Goal: Transaction & Acquisition: Complete application form

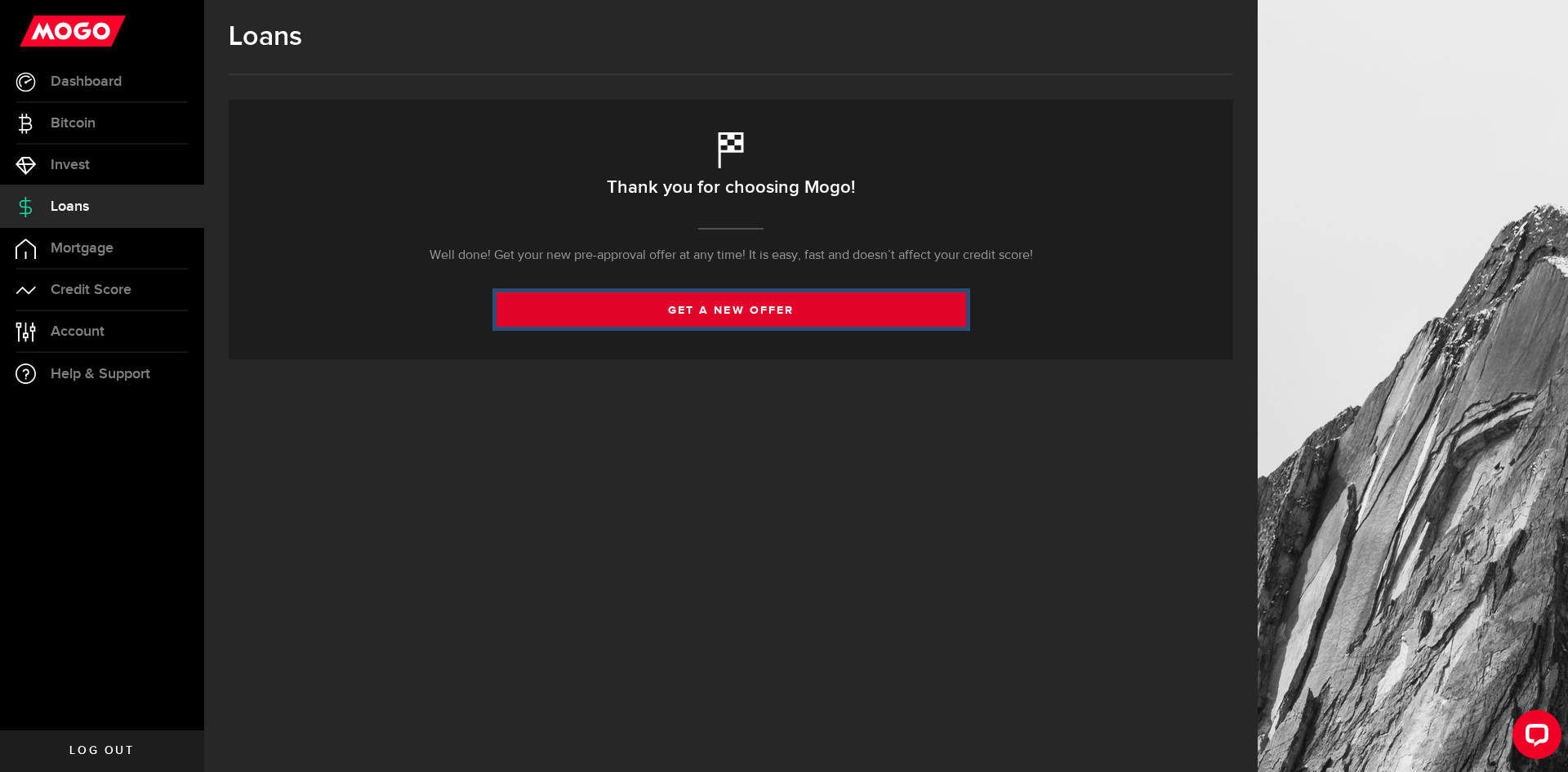
click at [690, 308] on link "get a new offer" at bounding box center [731, 309] width 470 height 34
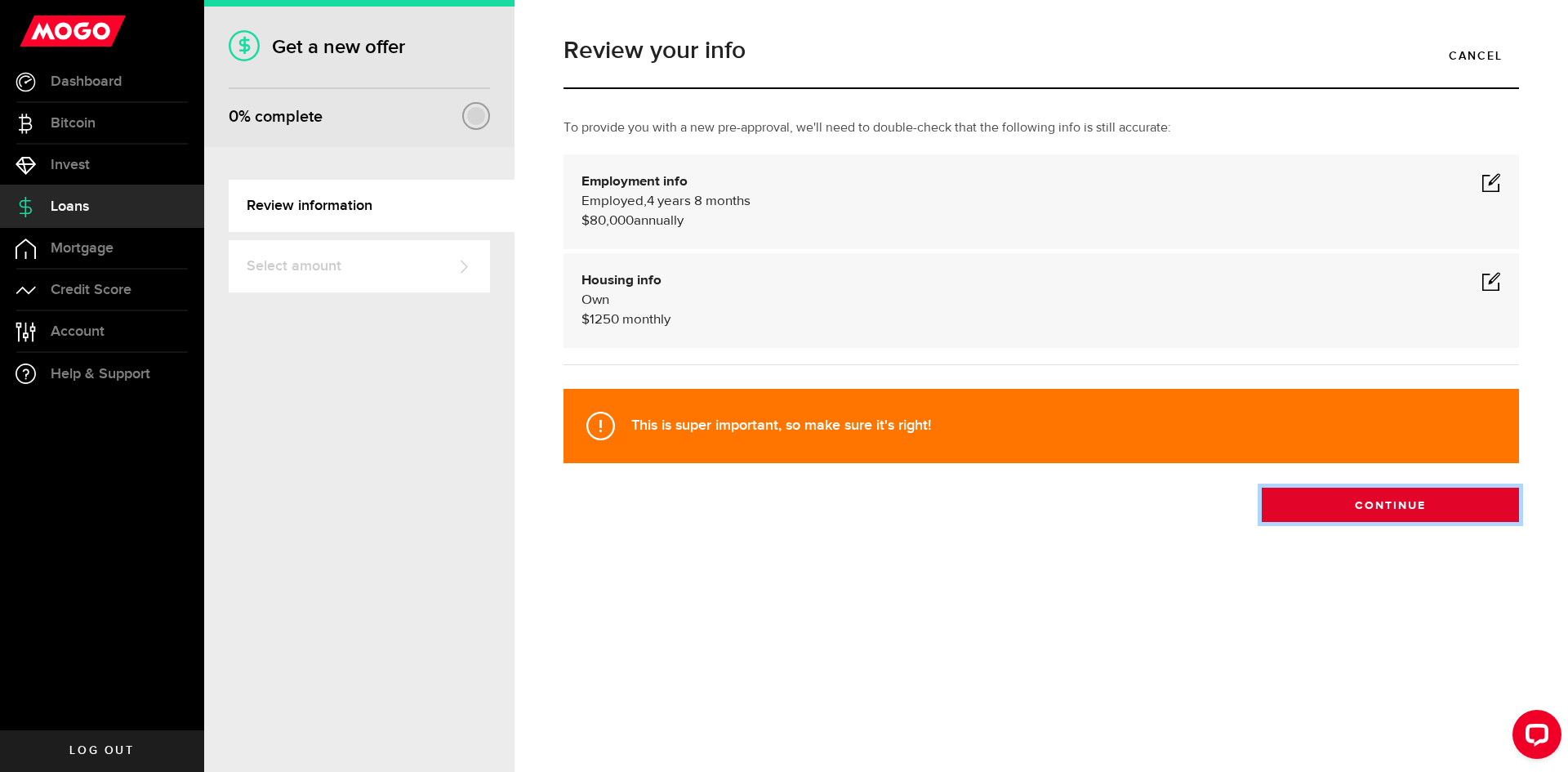
click at [1445, 512] on button "Continue" at bounding box center [1390, 505] width 258 height 34
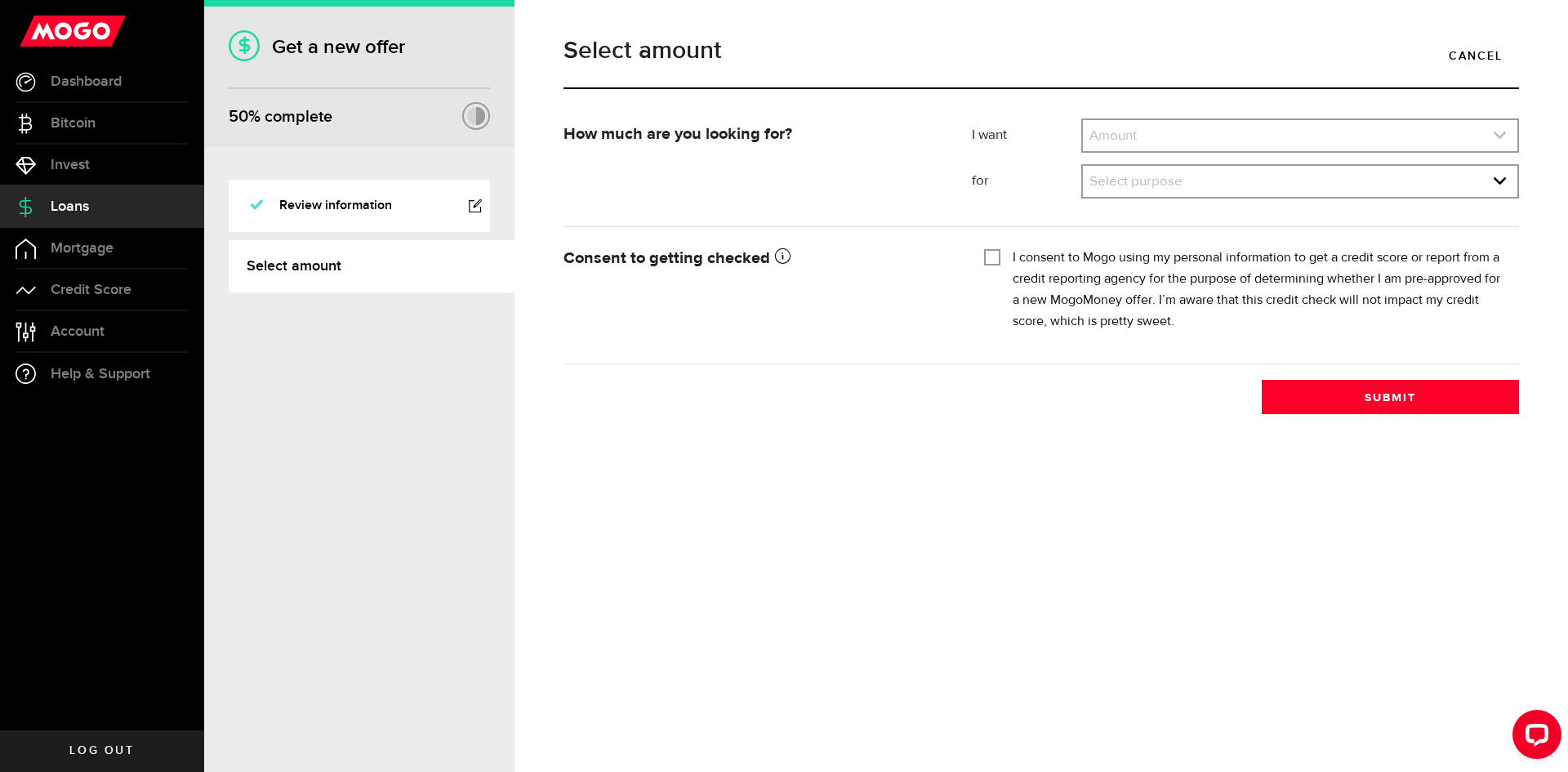
click at [1219, 145] on link "expand select" at bounding box center [1299, 136] width 434 height 31
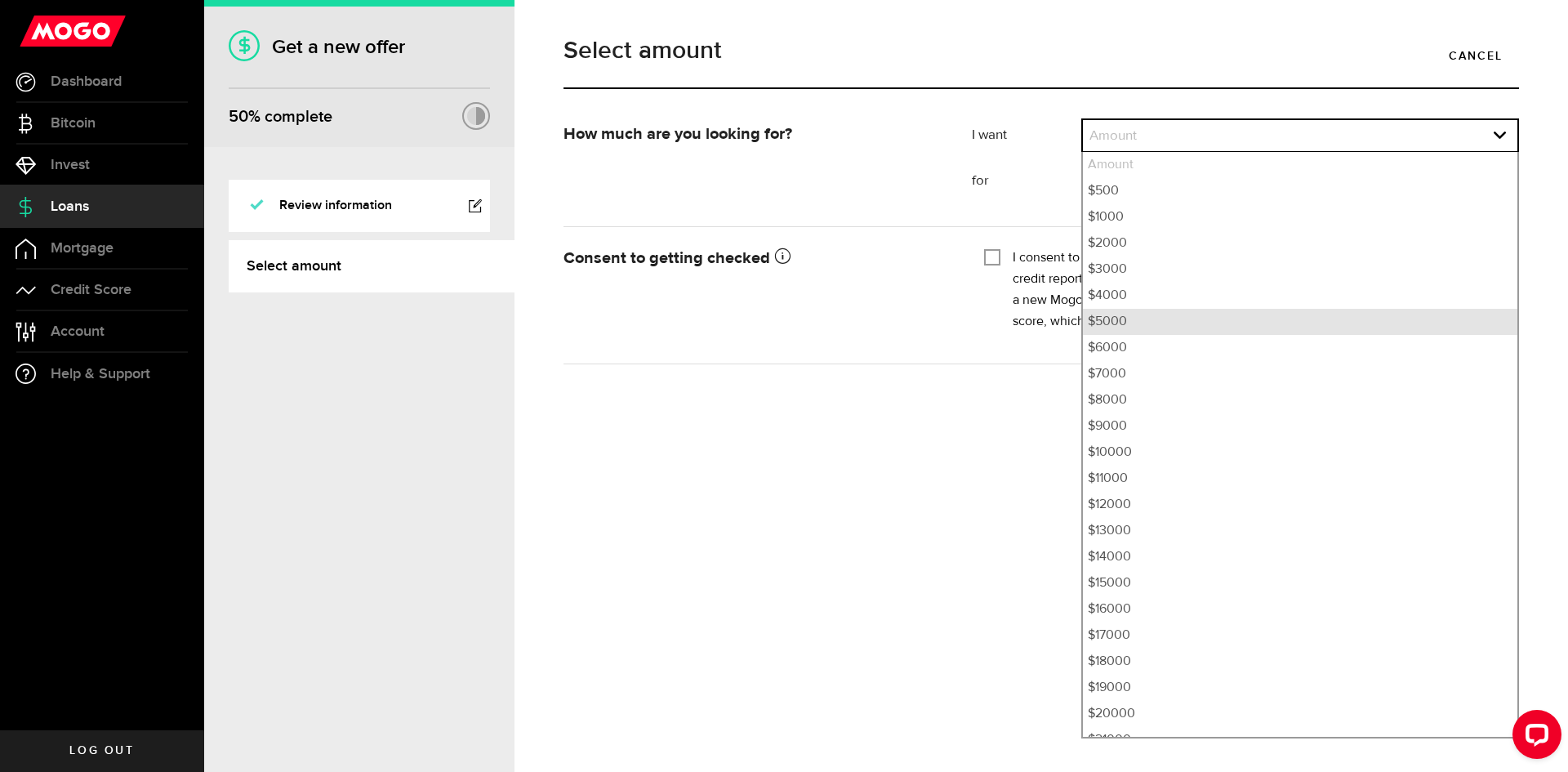
click at [1198, 320] on li "$5000" at bounding box center [1299, 321] width 434 height 26
select select "5000"
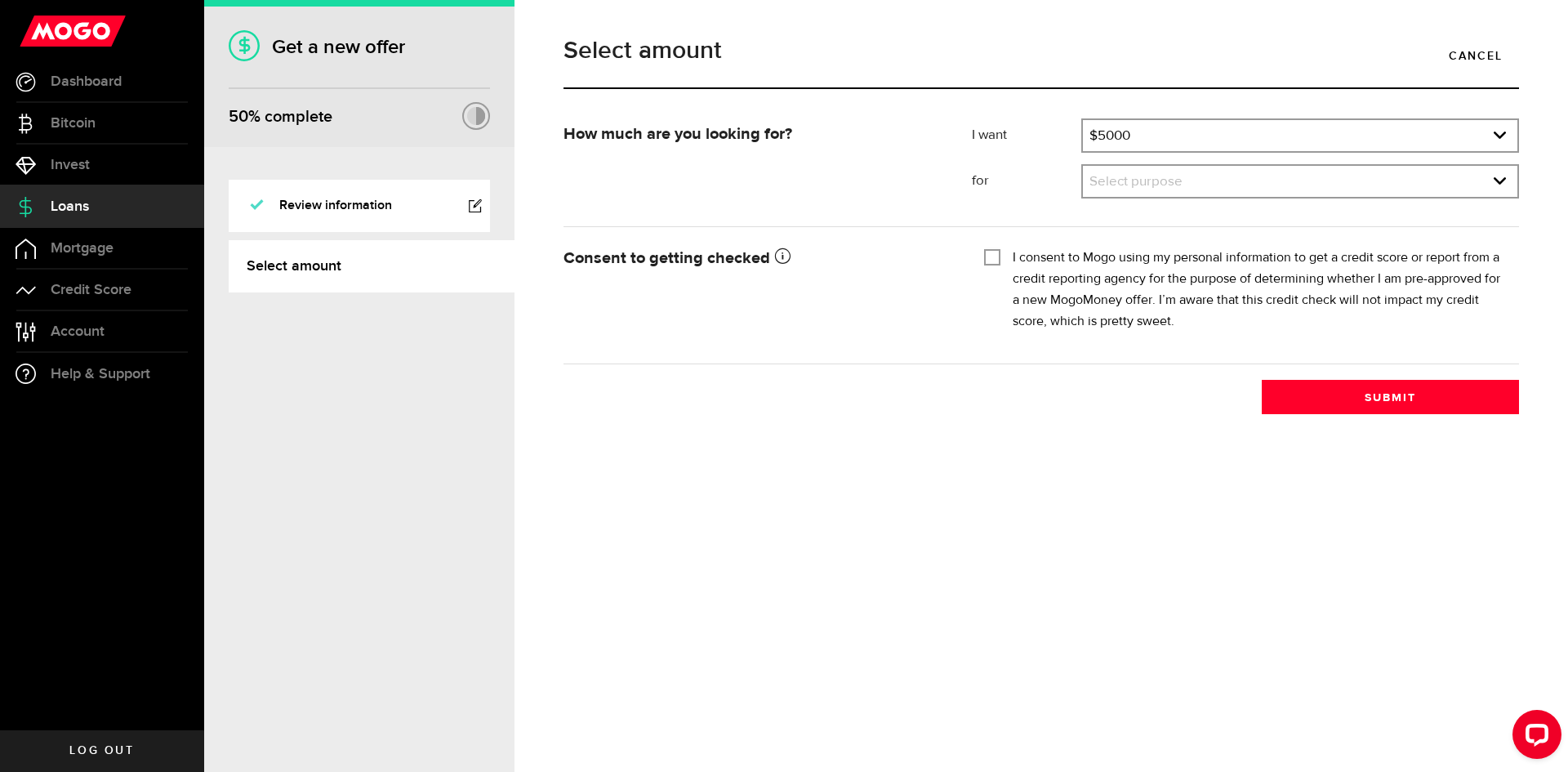
click at [997, 256] on input "I consent to Mogo using my personal information to get a credit score or report…" at bounding box center [992, 255] width 16 height 16
checkbox input "true"
click at [1248, 198] on div "Select purpose Select purpose Credit Card Refinancing/Pay Off Credit Cards Debt…" at bounding box center [1300, 181] width 438 height 34
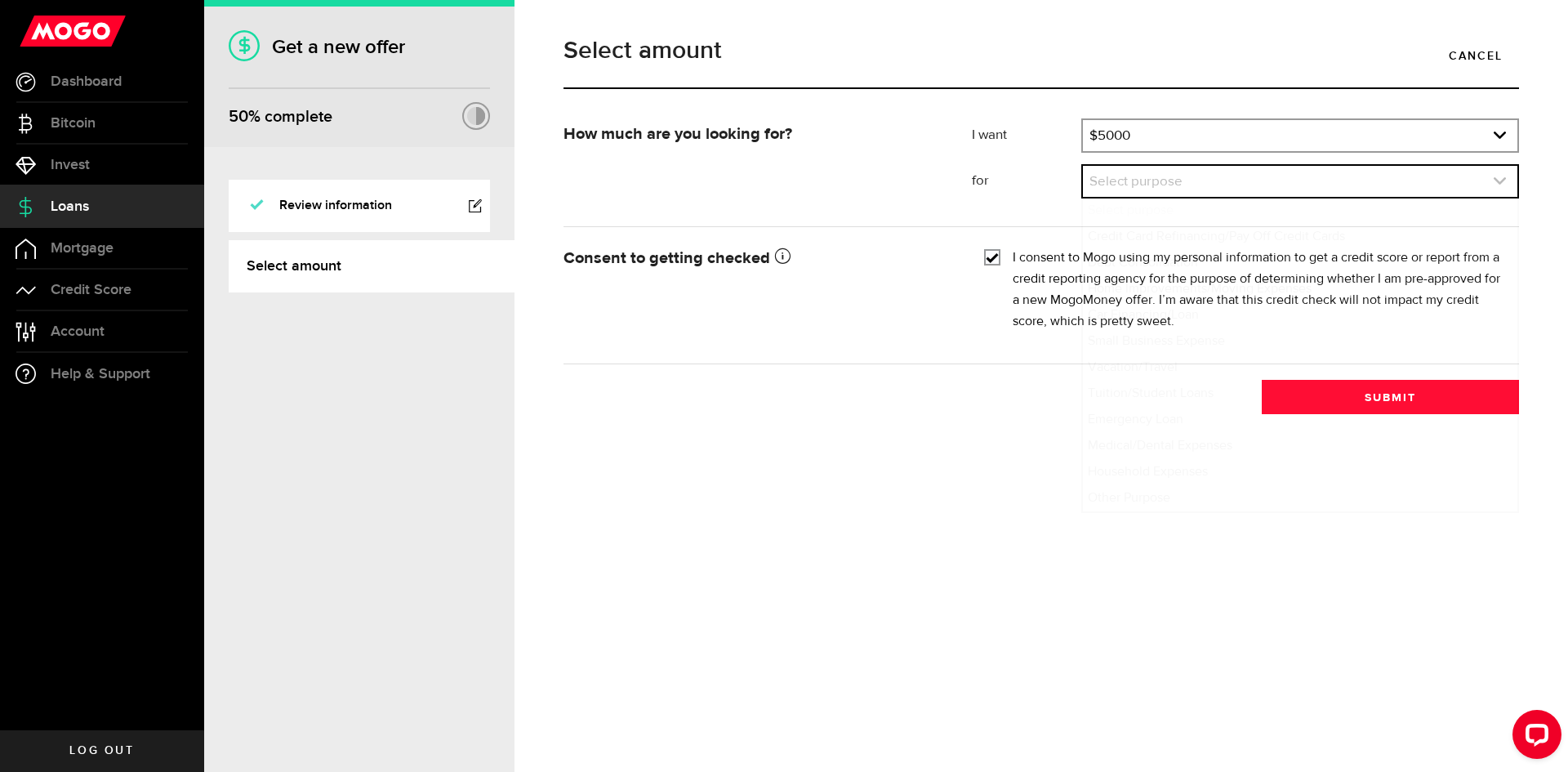
click at [1254, 178] on link "expand select" at bounding box center [1299, 181] width 434 height 31
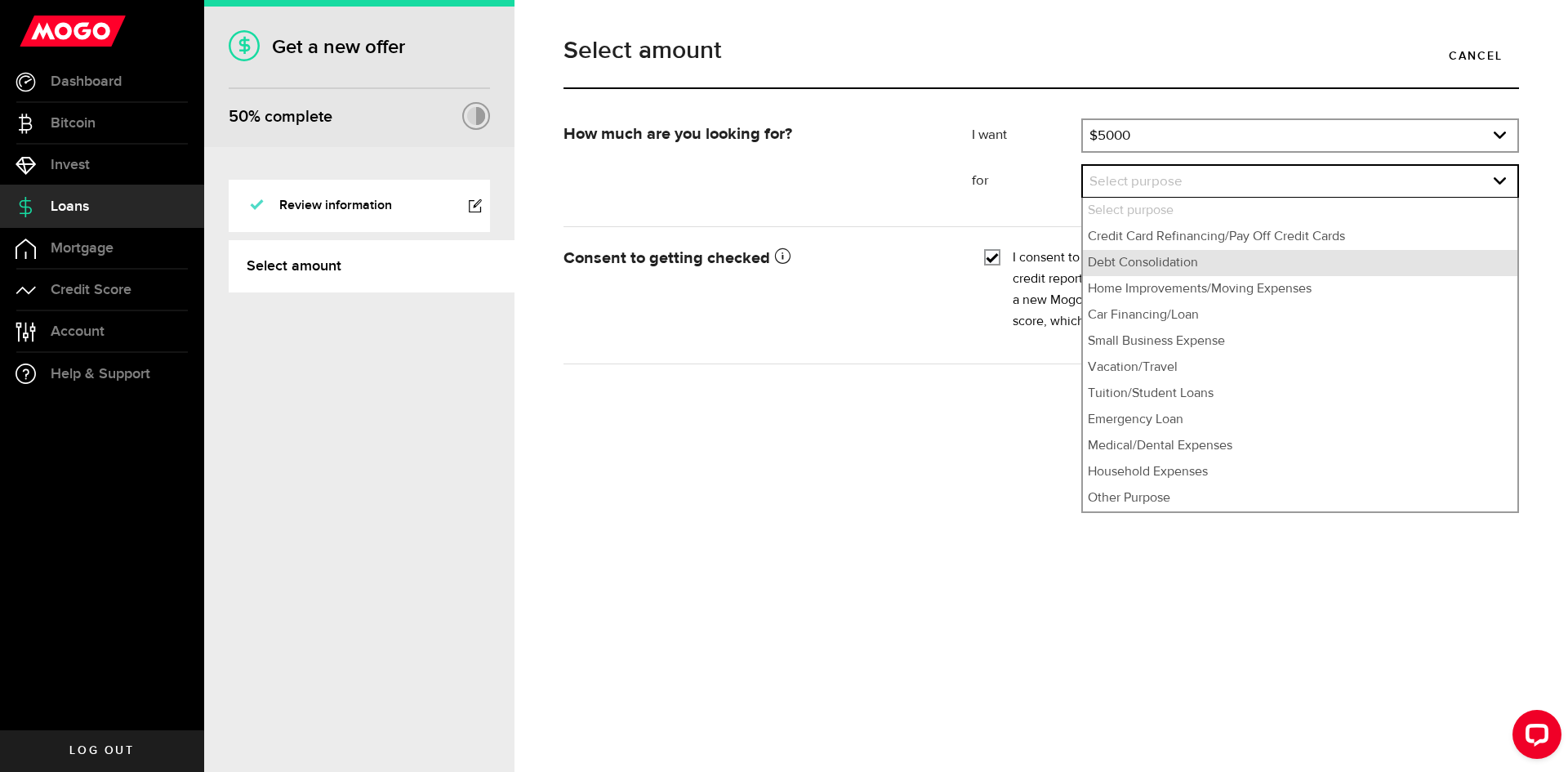
click at [1253, 254] on li "Debt Consolidation" at bounding box center [1299, 262] width 434 height 26
select select "Debt Consolidation"
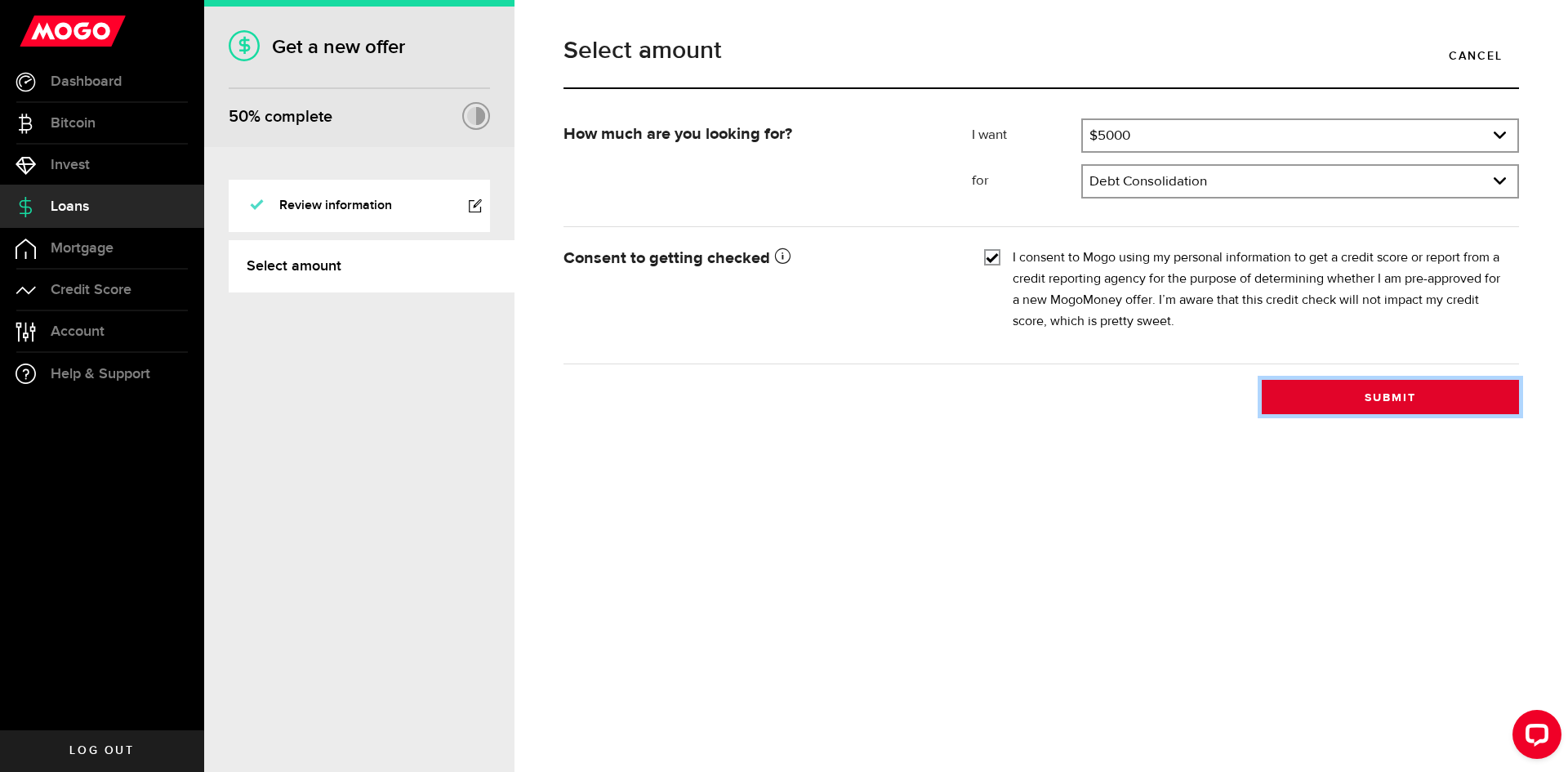
click at [1377, 403] on button "Submit" at bounding box center [1390, 397] width 258 height 34
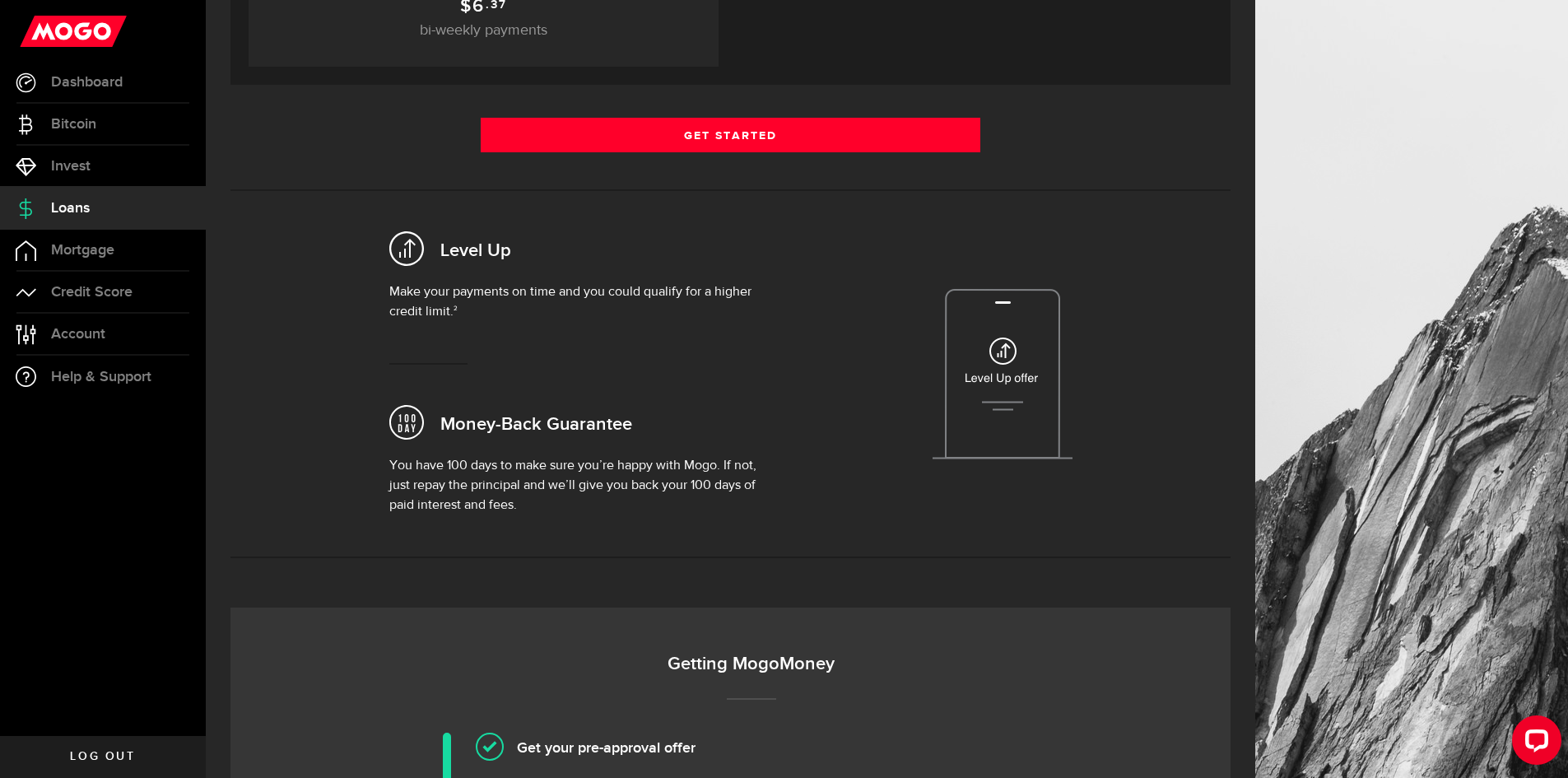
scroll to position [247, 0]
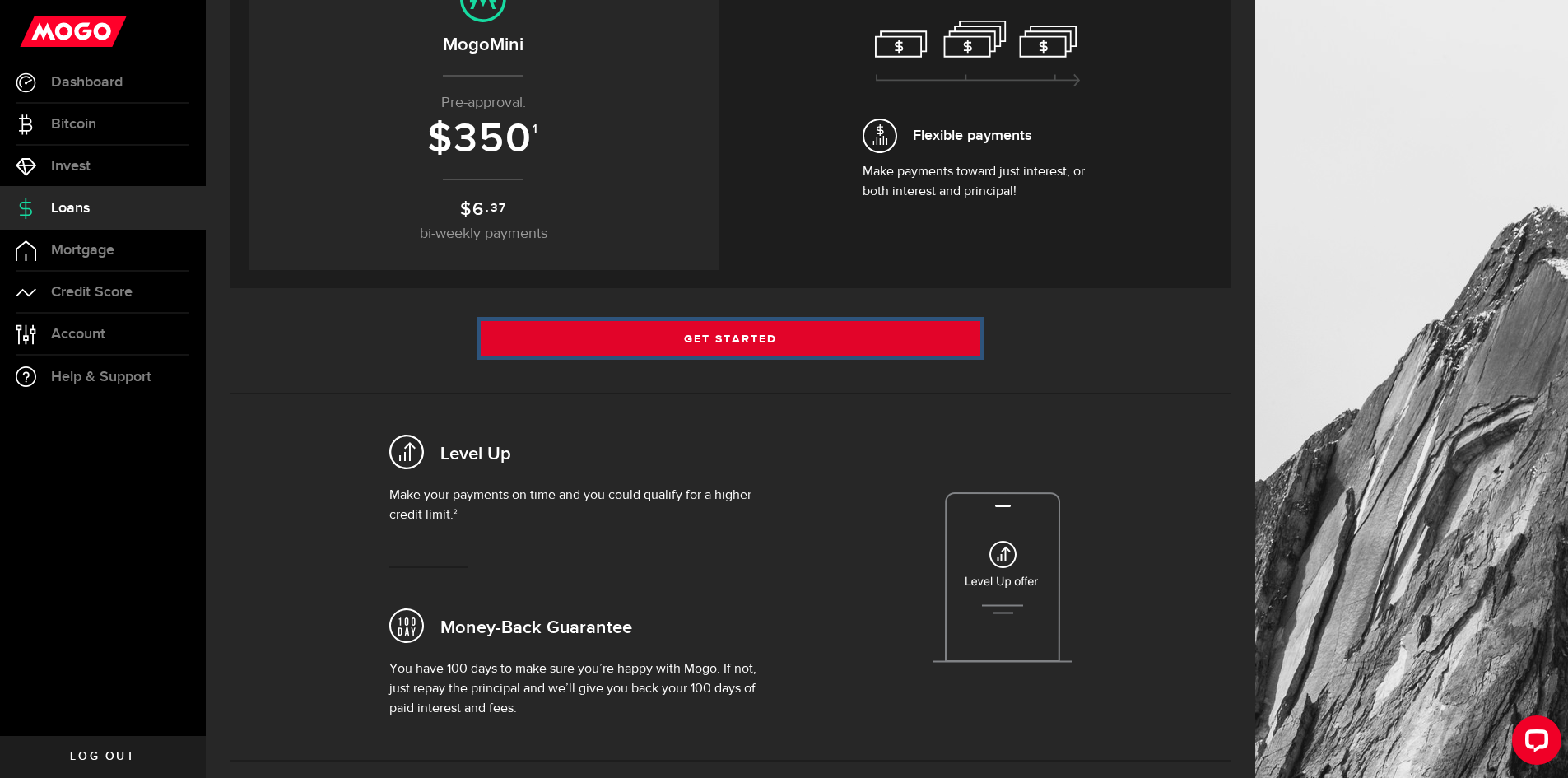
click at [652, 334] on link "Get Started" at bounding box center [731, 339] width 500 height 35
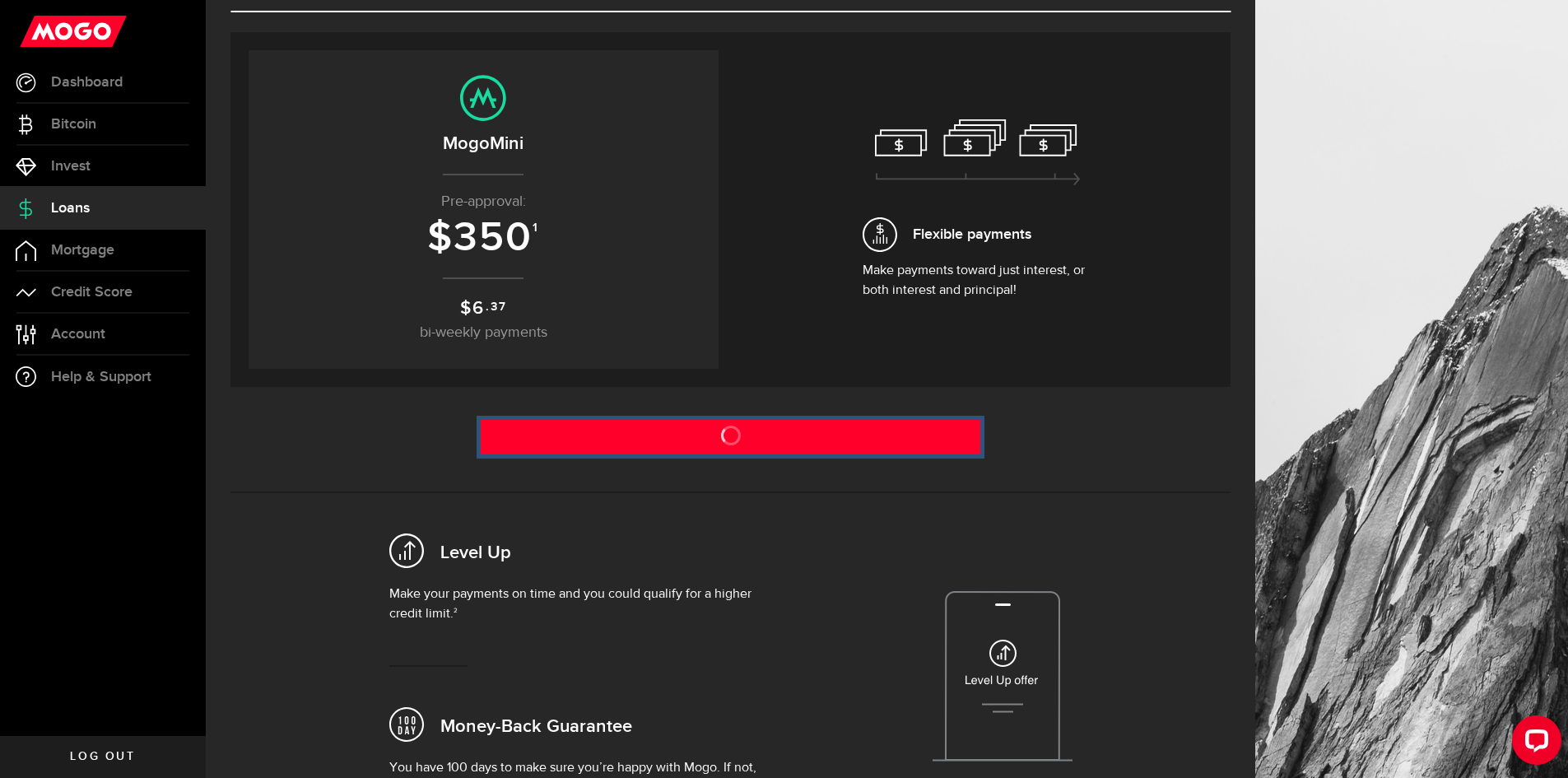
scroll to position [0, 0]
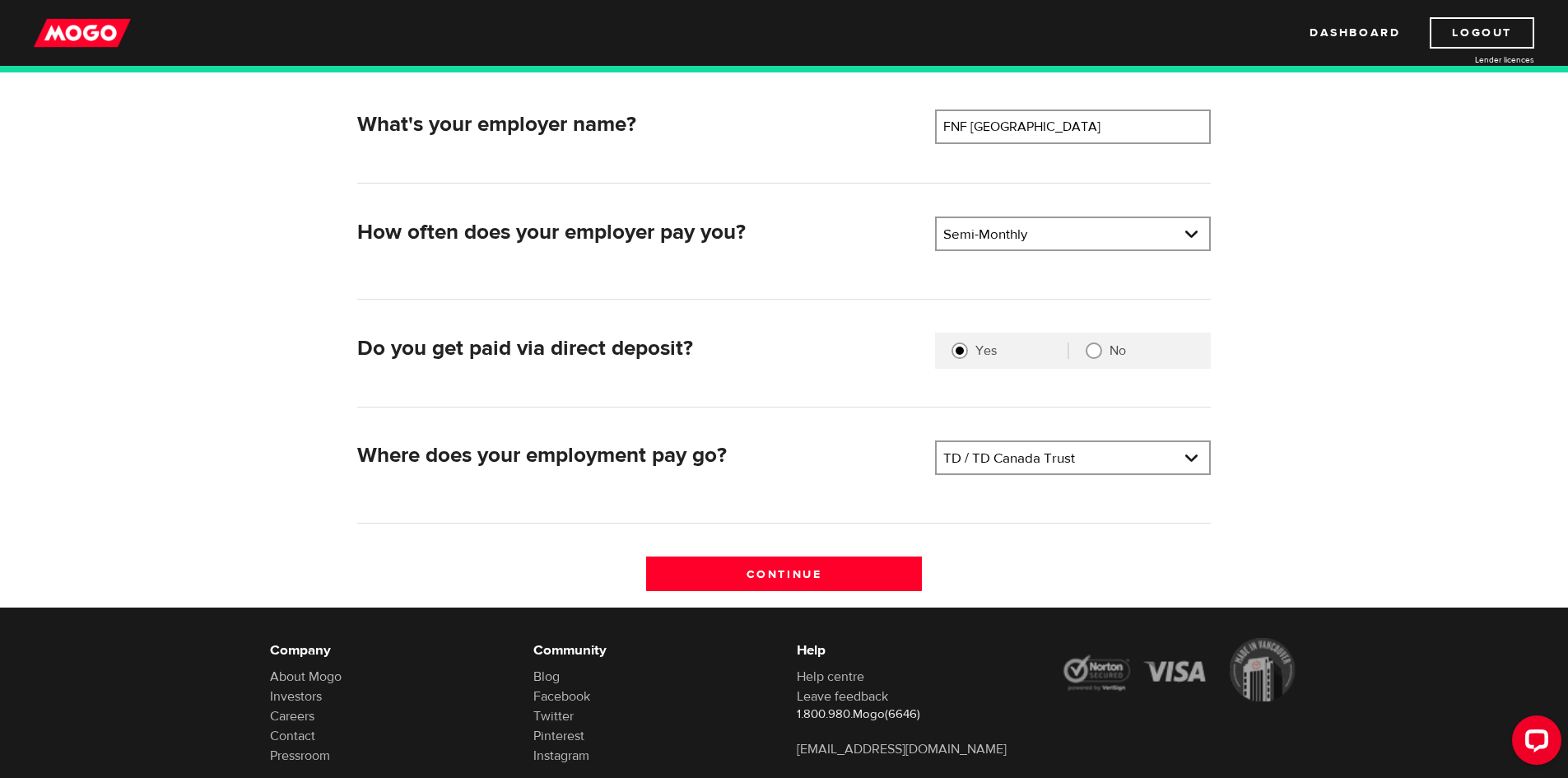
scroll to position [247, 0]
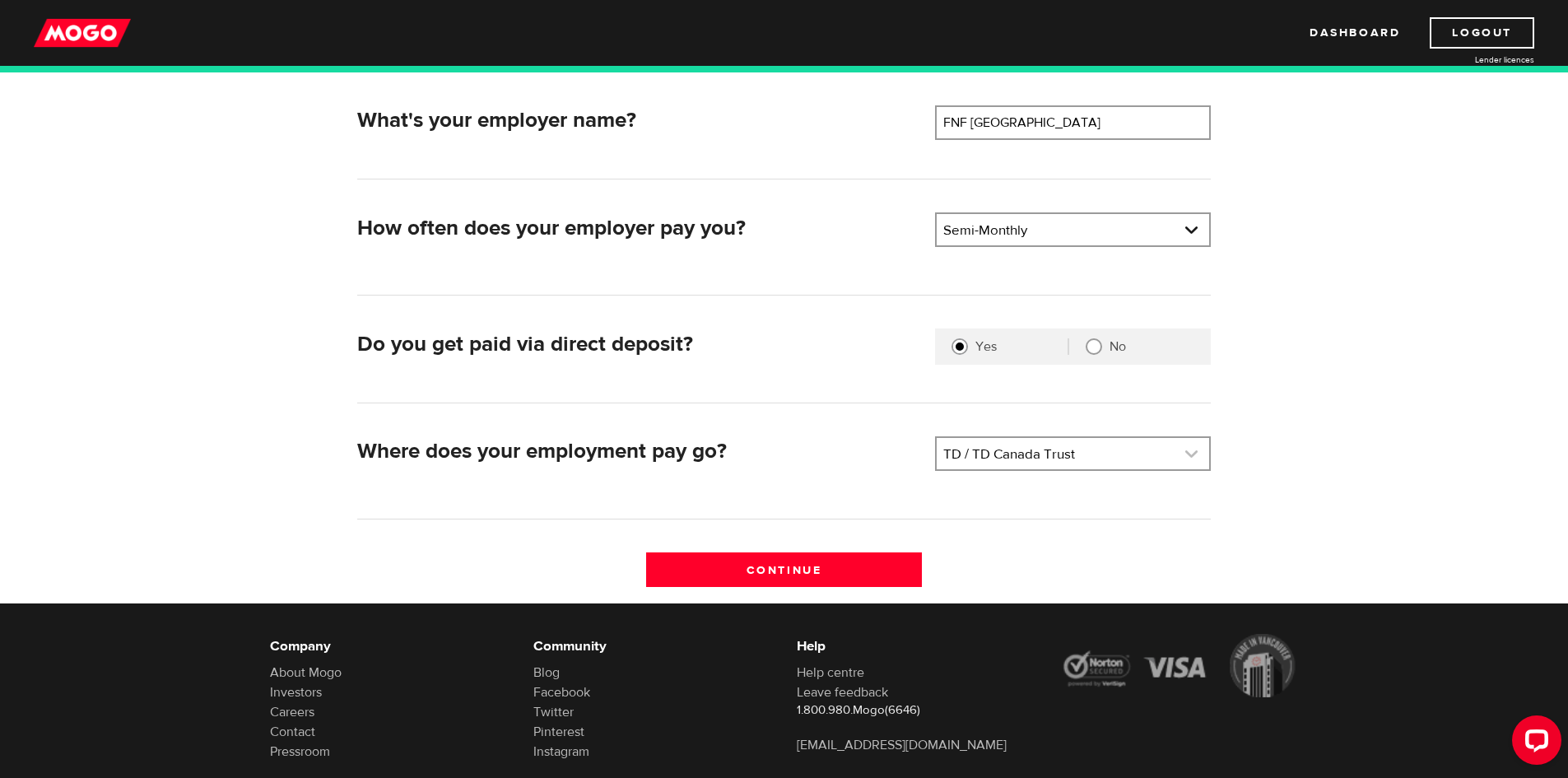
click at [995, 457] on link at bounding box center [1073, 453] width 272 height 32
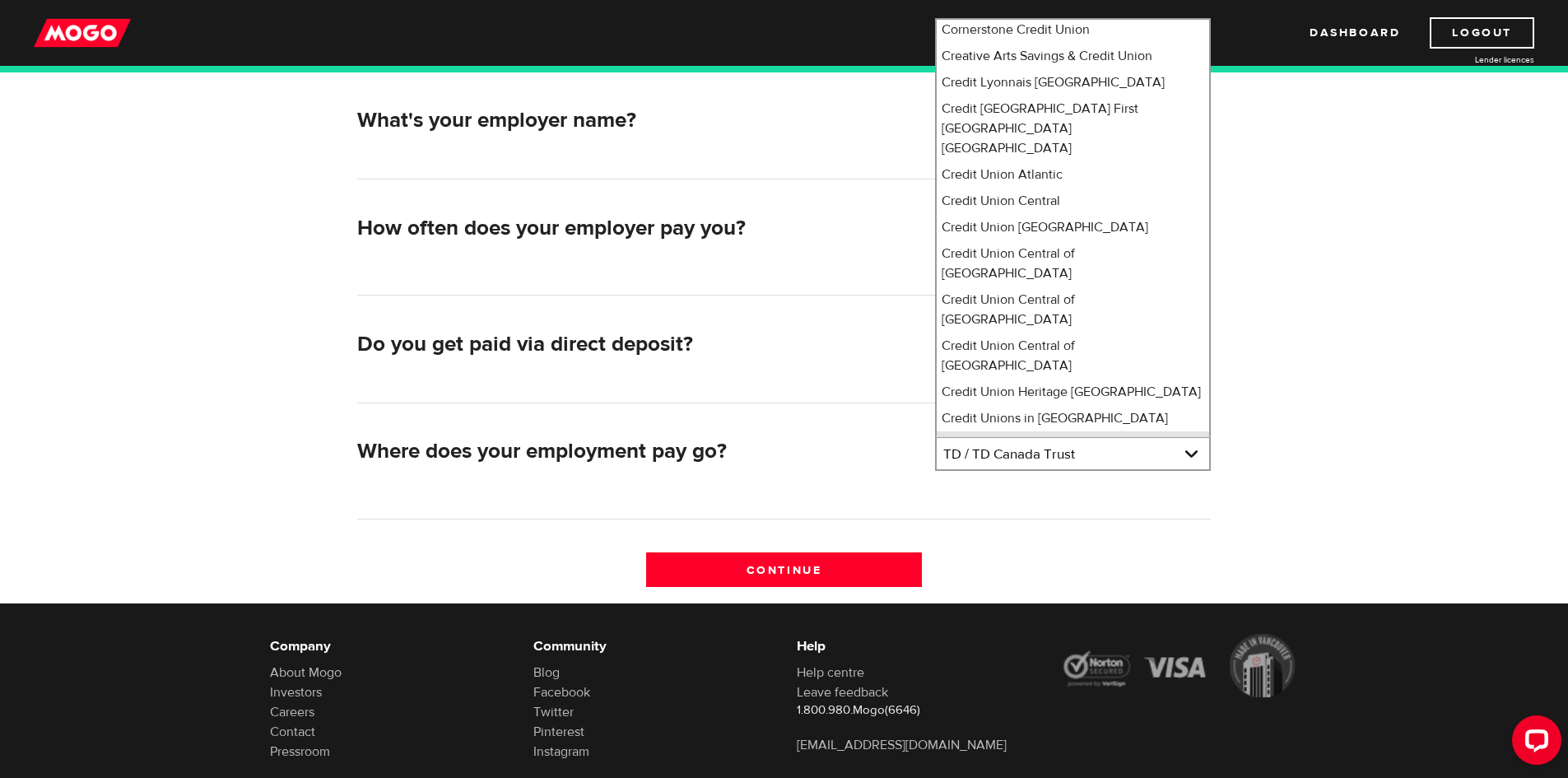
scroll to position [3210, 0]
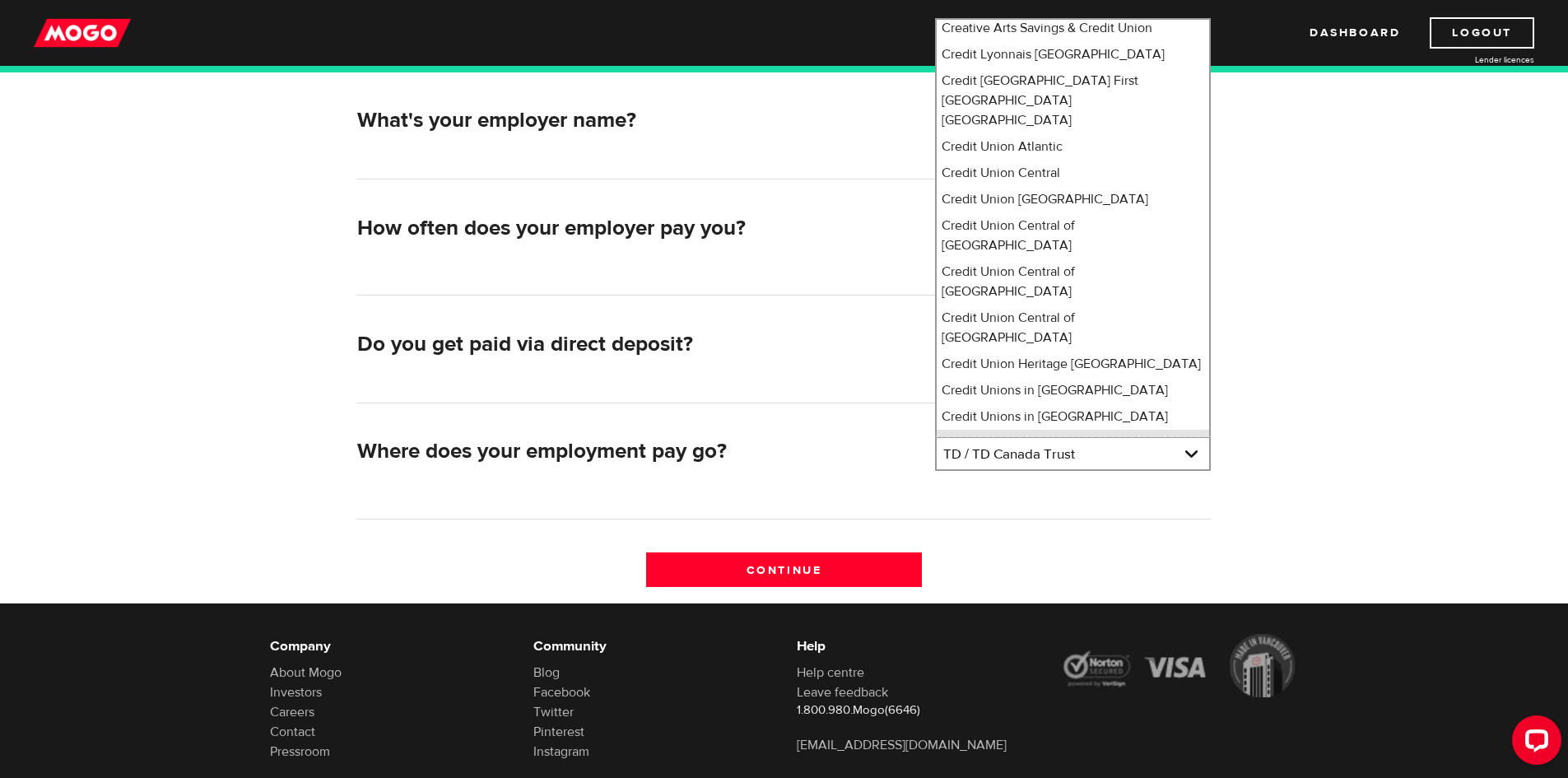
click at [1134, 430] on li "Credit Unions in Ontario" at bounding box center [1073, 442] width 272 height 26
select select "133"
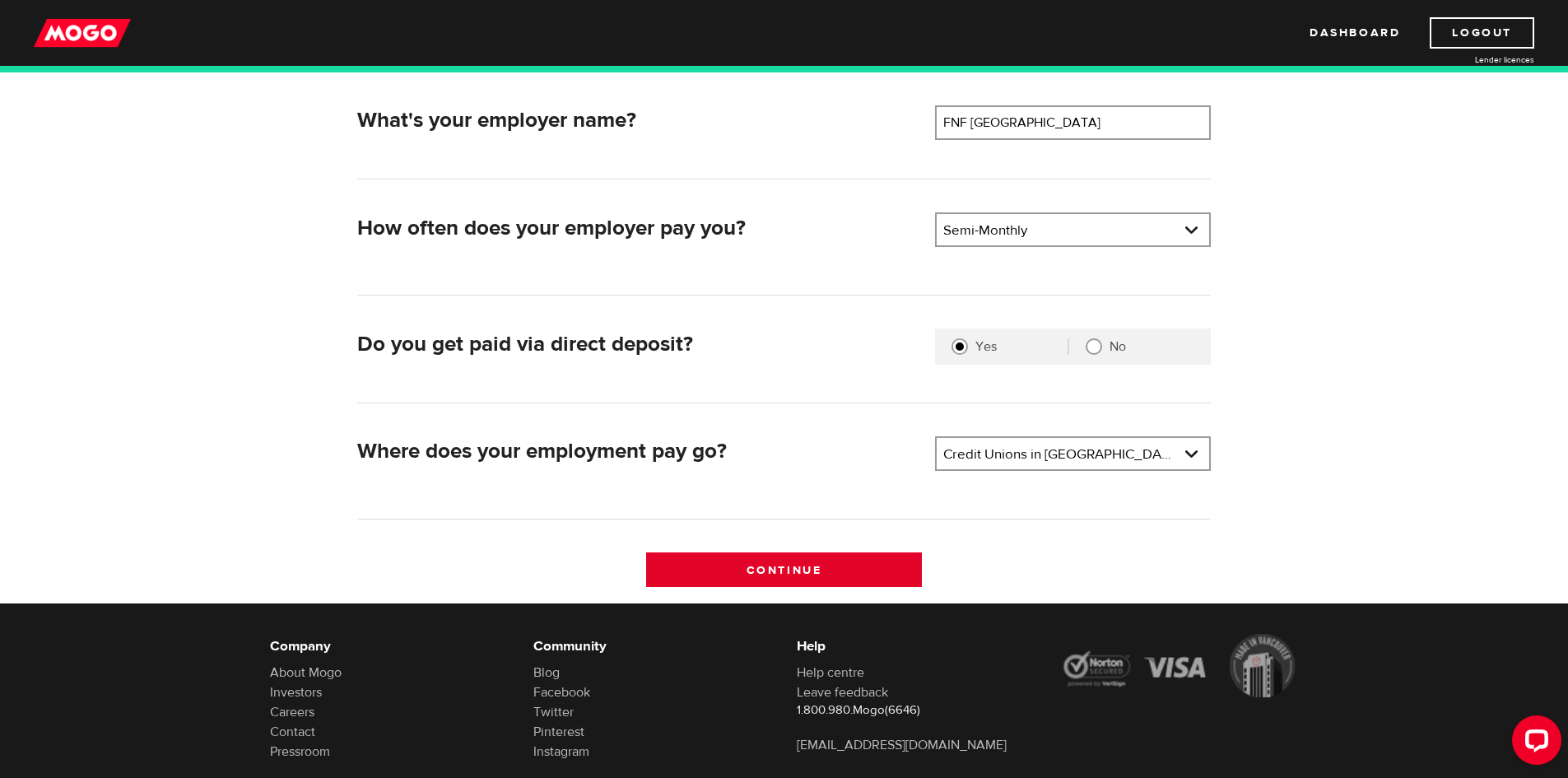
click at [772, 569] on input "Continue" at bounding box center [784, 569] width 276 height 35
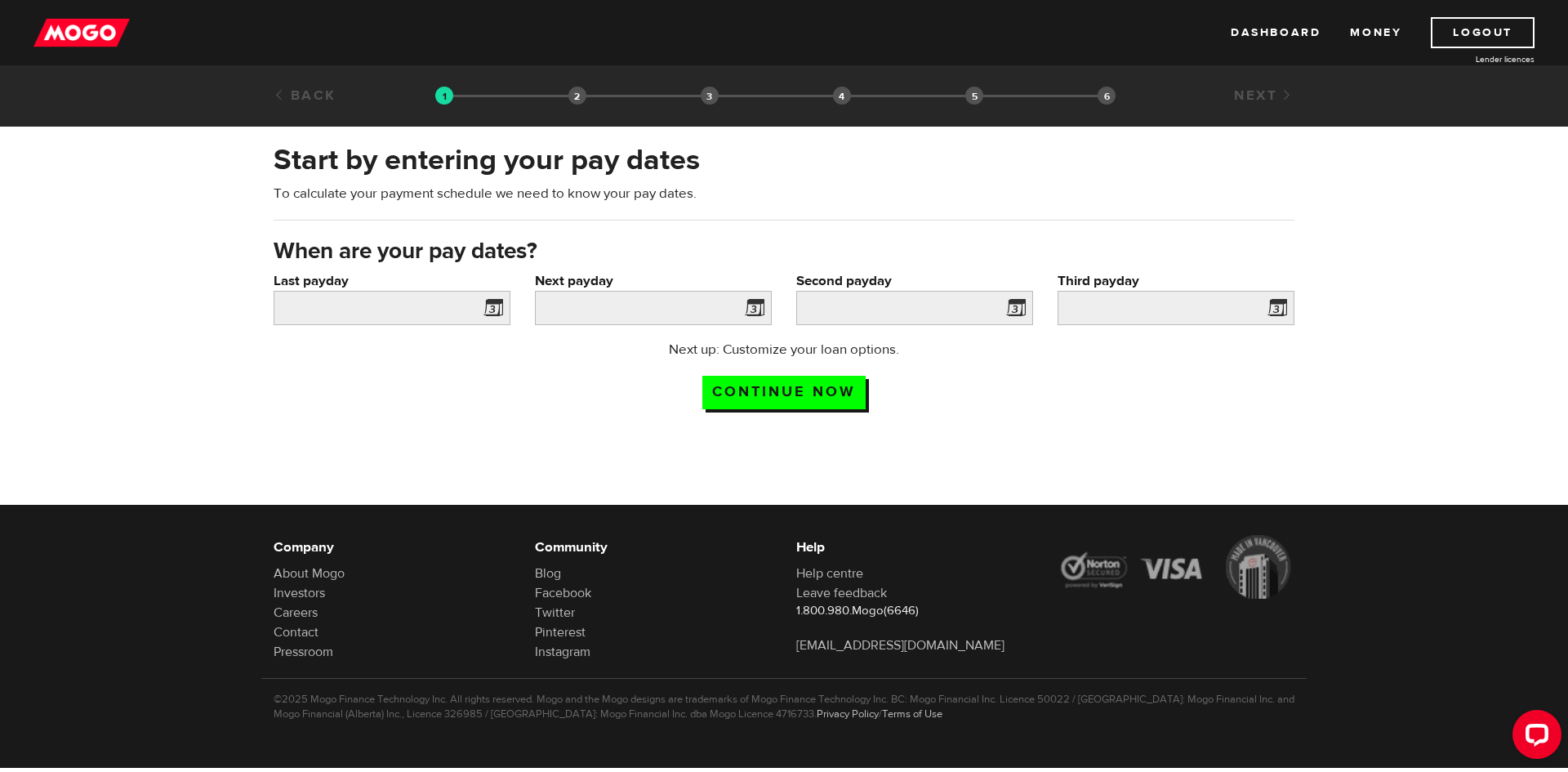
click at [495, 305] on span at bounding box center [491, 309] width 25 height 26
click at [494, 306] on span at bounding box center [491, 309] width 25 height 26
click at [363, 303] on input "Last payday" at bounding box center [392, 308] width 237 height 34
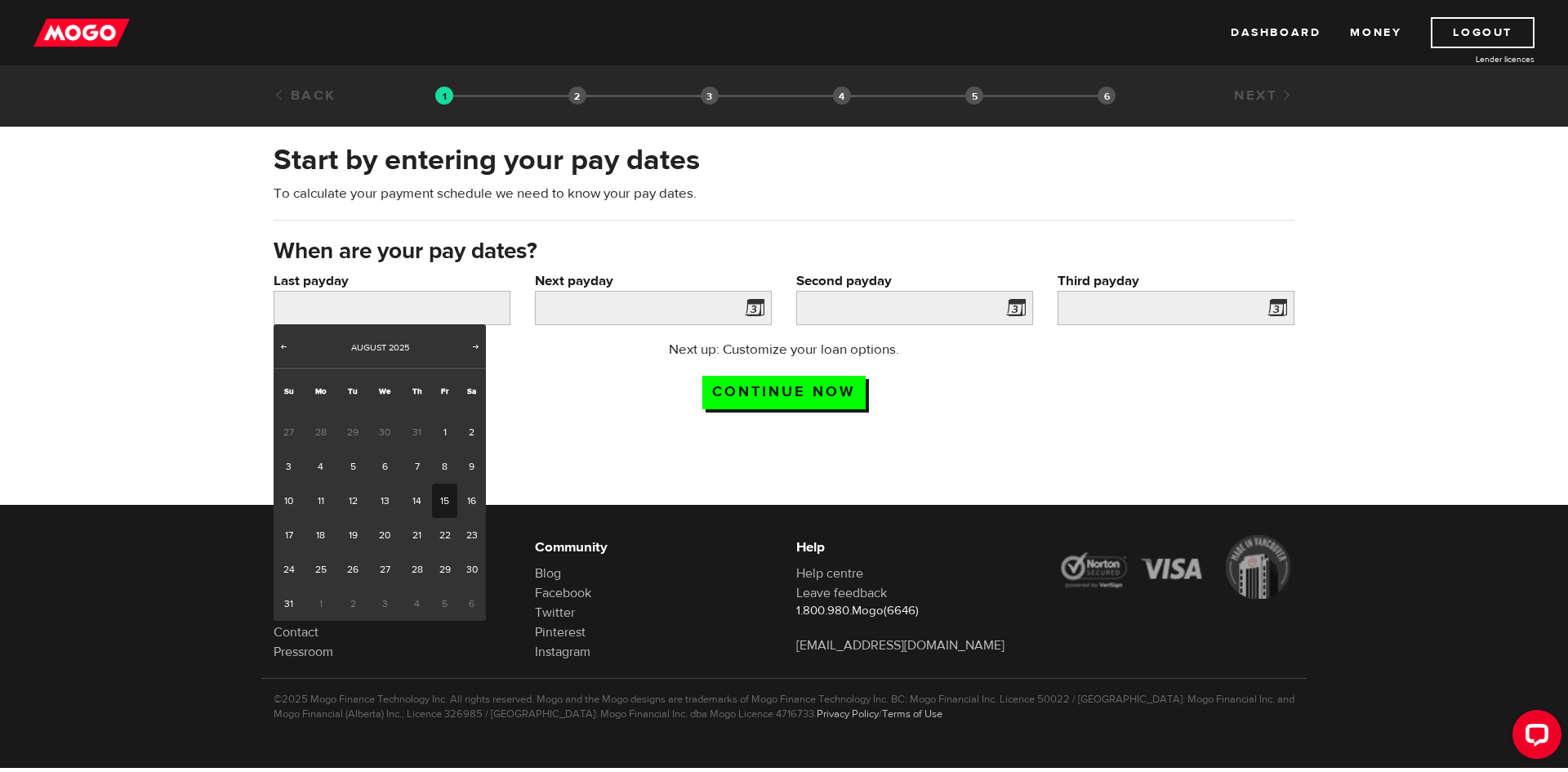
click at [436, 501] on link "15" at bounding box center [445, 500] width 26 height 34
type input "[DATE]"
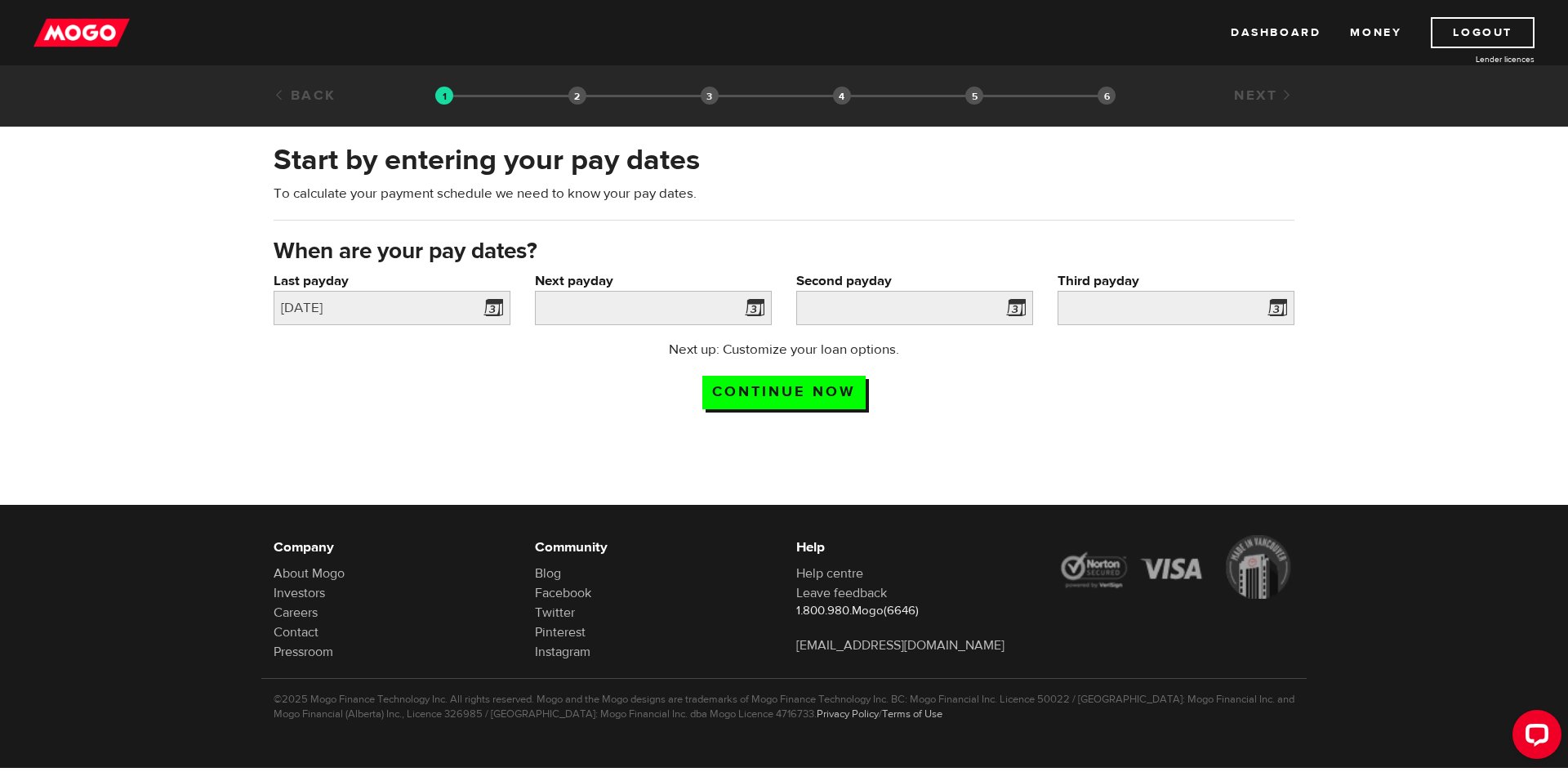
click at [690, 285] on label "Next payday" at bounding box center [653, 281] width 237 height 20
click at [690, 291] on input "Next payday" at bounding box center [653, 308] width 237 height 34
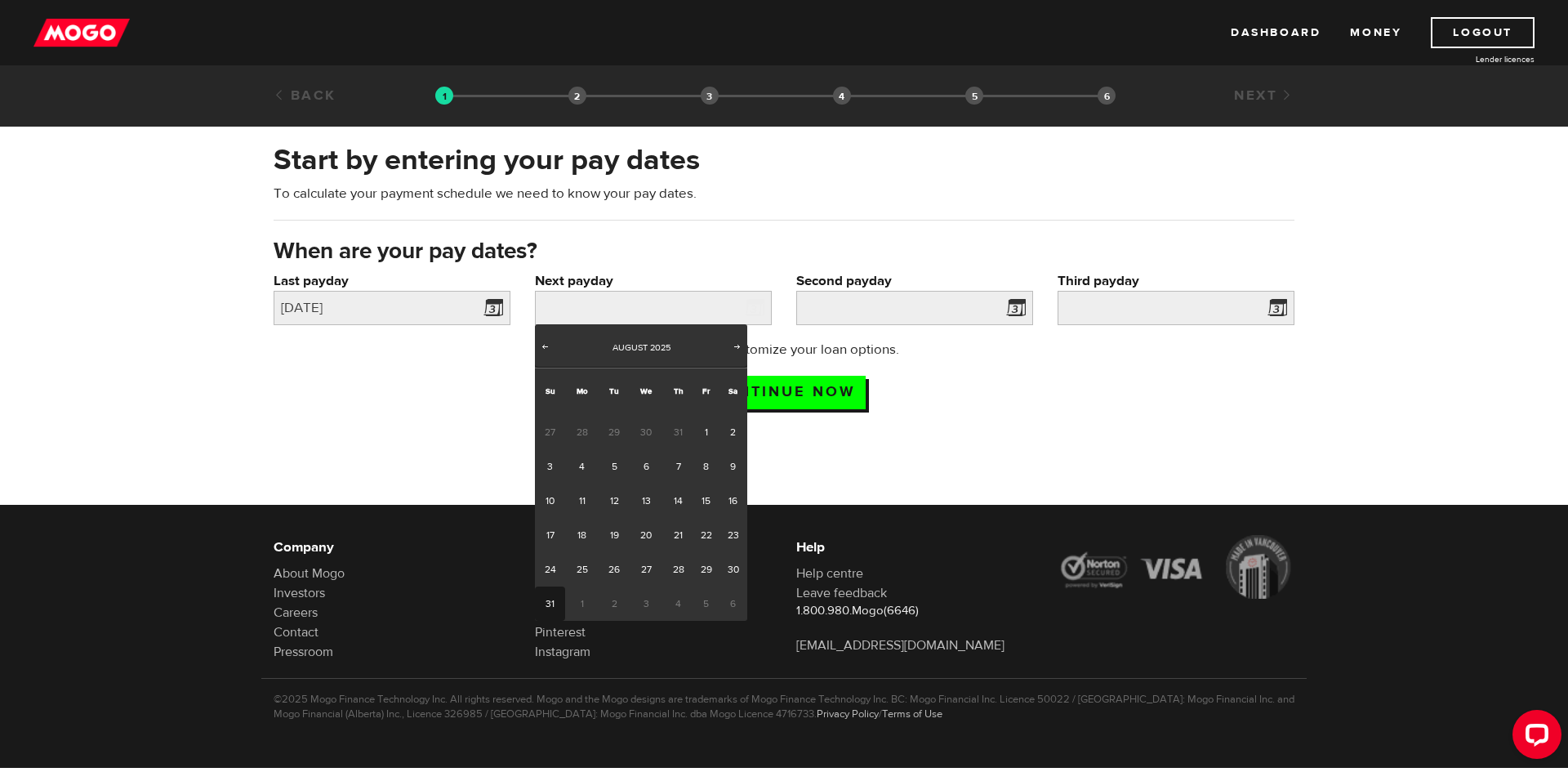
click at [554, 600] on link "31" at bounding box center [550, 603] width 31 height 34
type input "[DATE]"
type input "2025/9/15"
type input "2025/9/30"
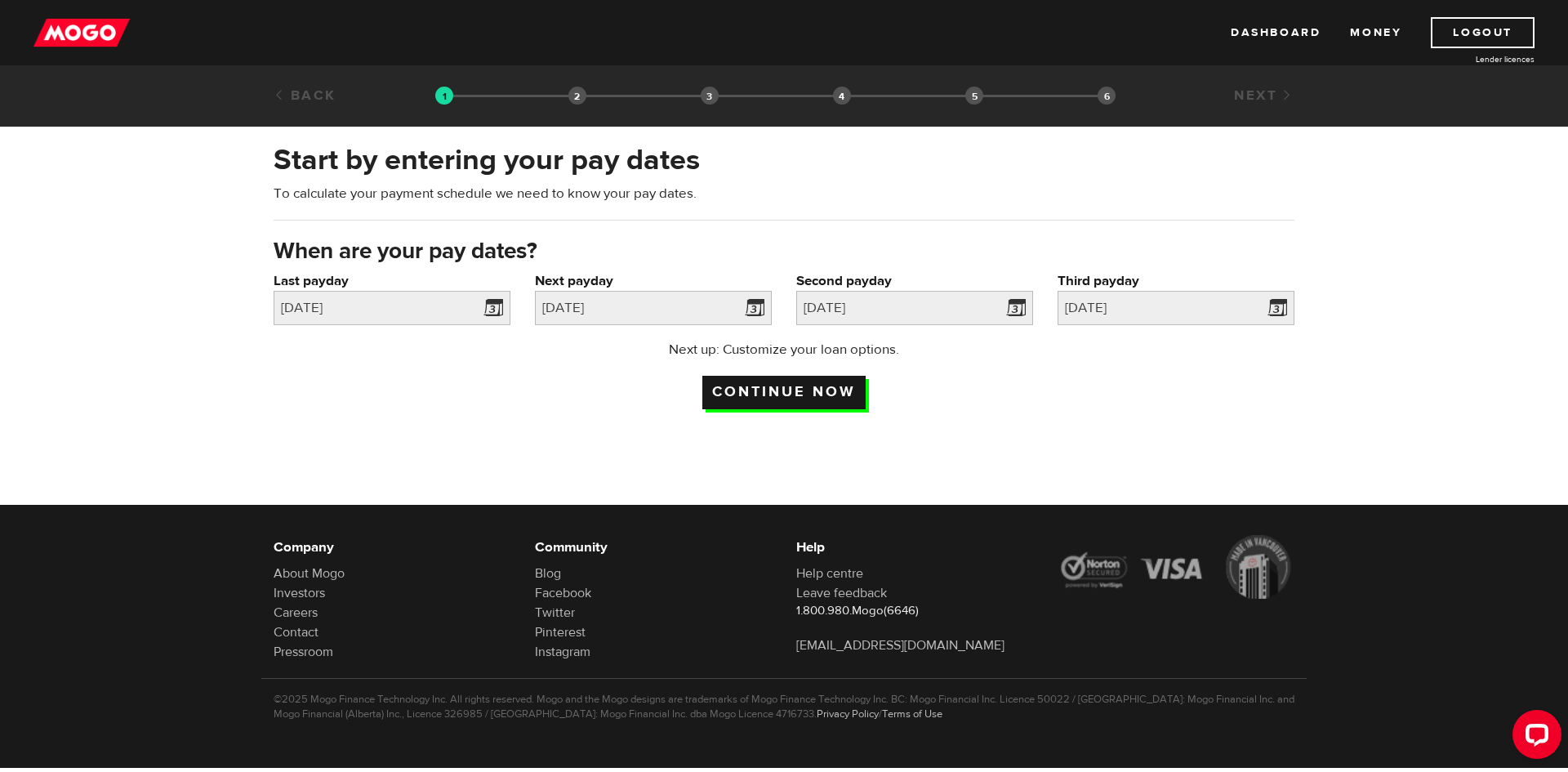
click at [793, 387] on input "Continue now" at bounding box center [784, 392] width 163 height 33
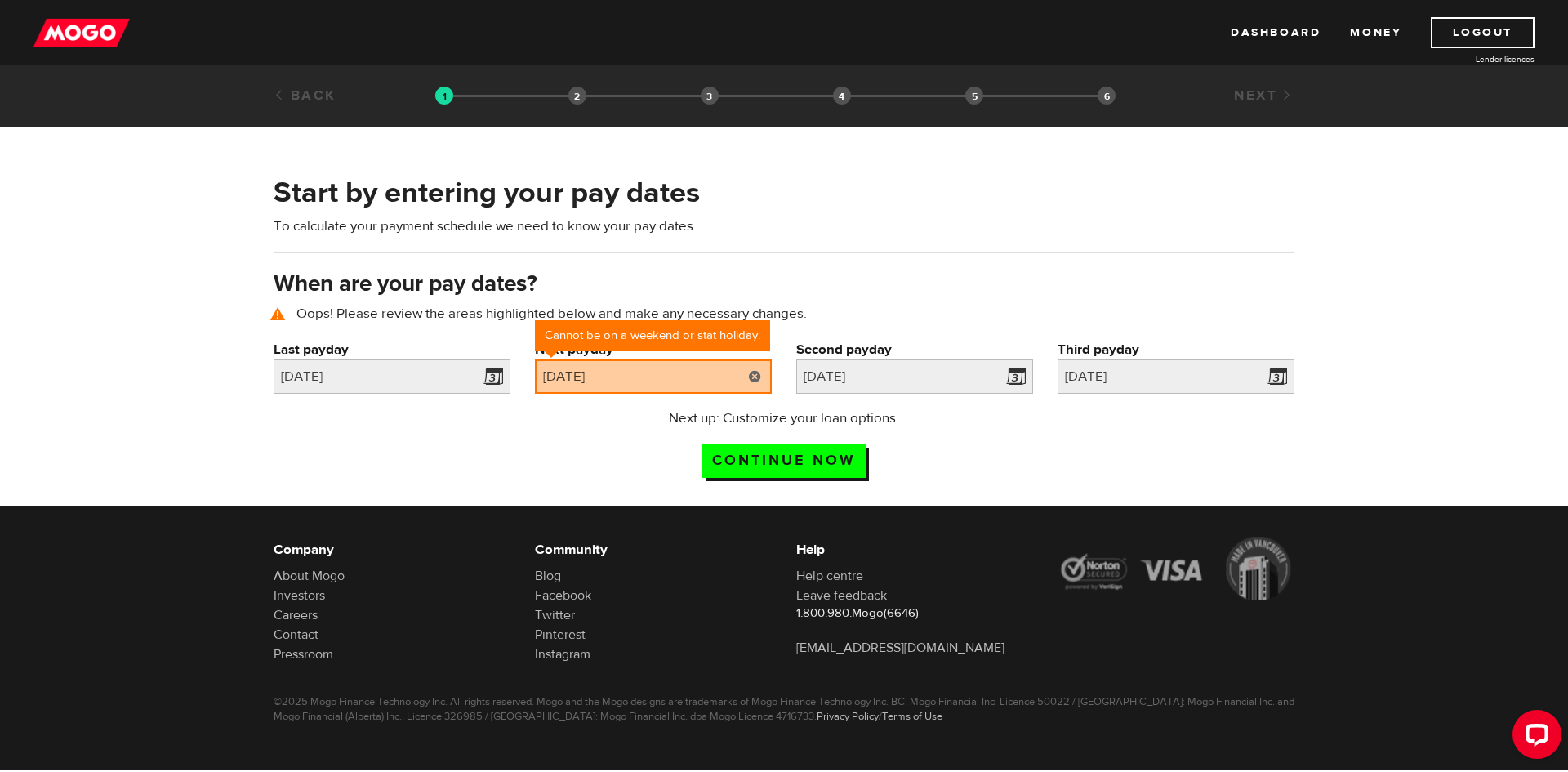
click at [750, 381] on link at bounding box center [754, 376] width 33 height 34
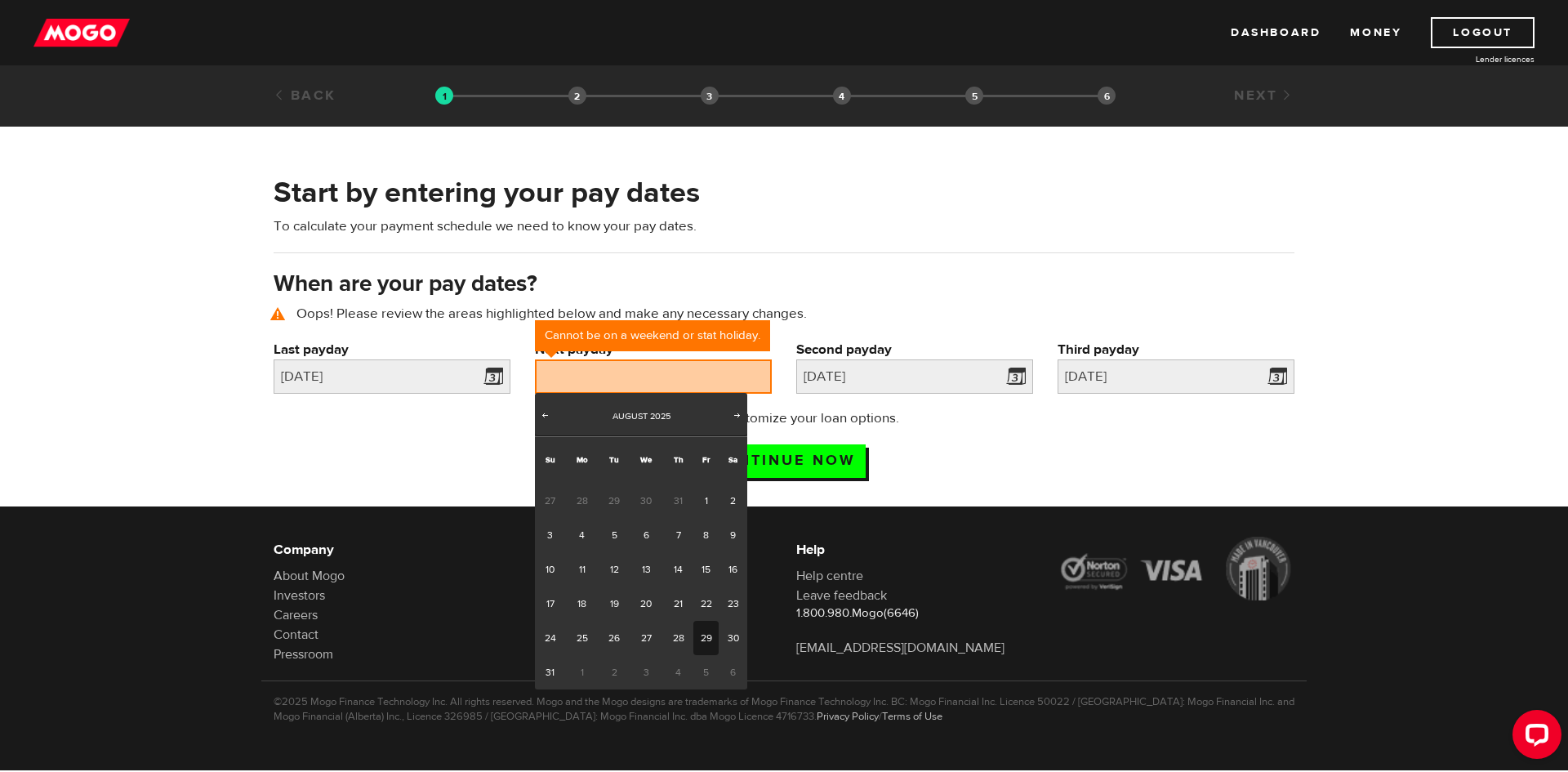
click at [700, 631] on link "29" at bounding box center [705, 637] width 26 height 34
type input "2025/08/29"
type input "2025/9/13"
type input "2025/9/28"
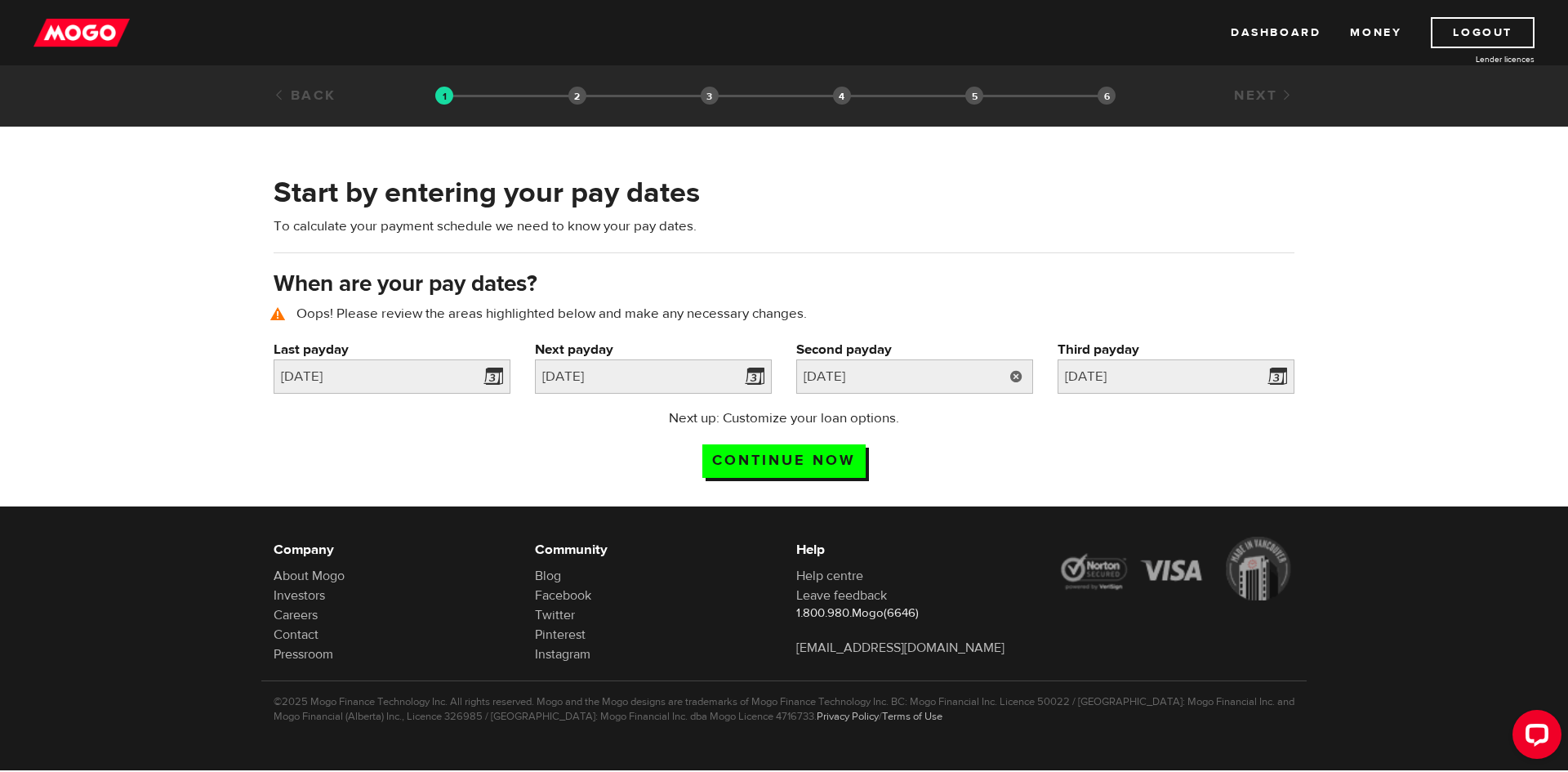
click at [1017, 379] on link at bounding box center [1015, 376] width 33 height 34
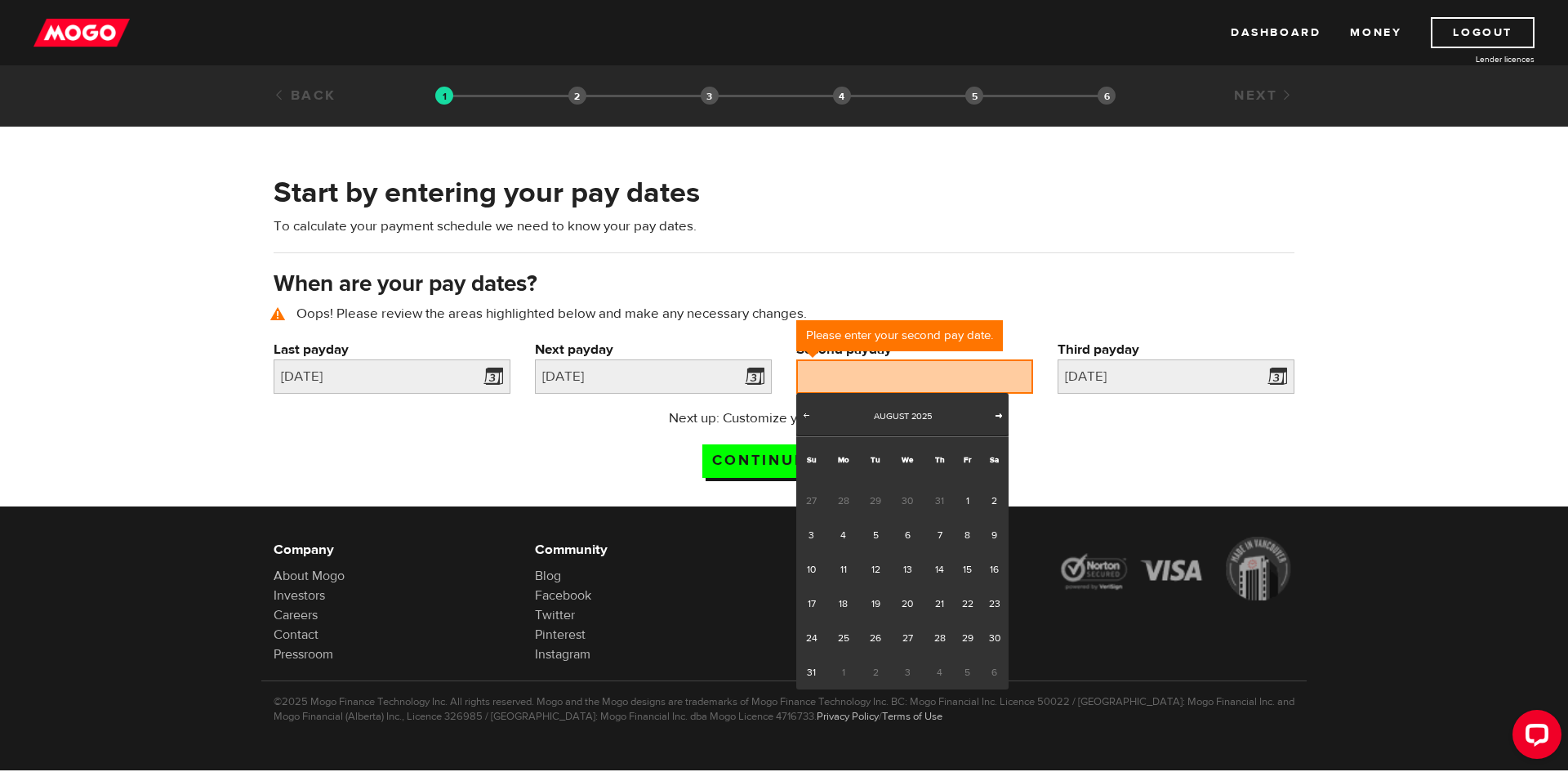
click at [1001, 413] on span "Next" at bounding box center [999, 415] width 13 height 13
click at [843, 565] on link "15" at bounding box center [843, 569] width 33 height 34
type input "2025/09/15"
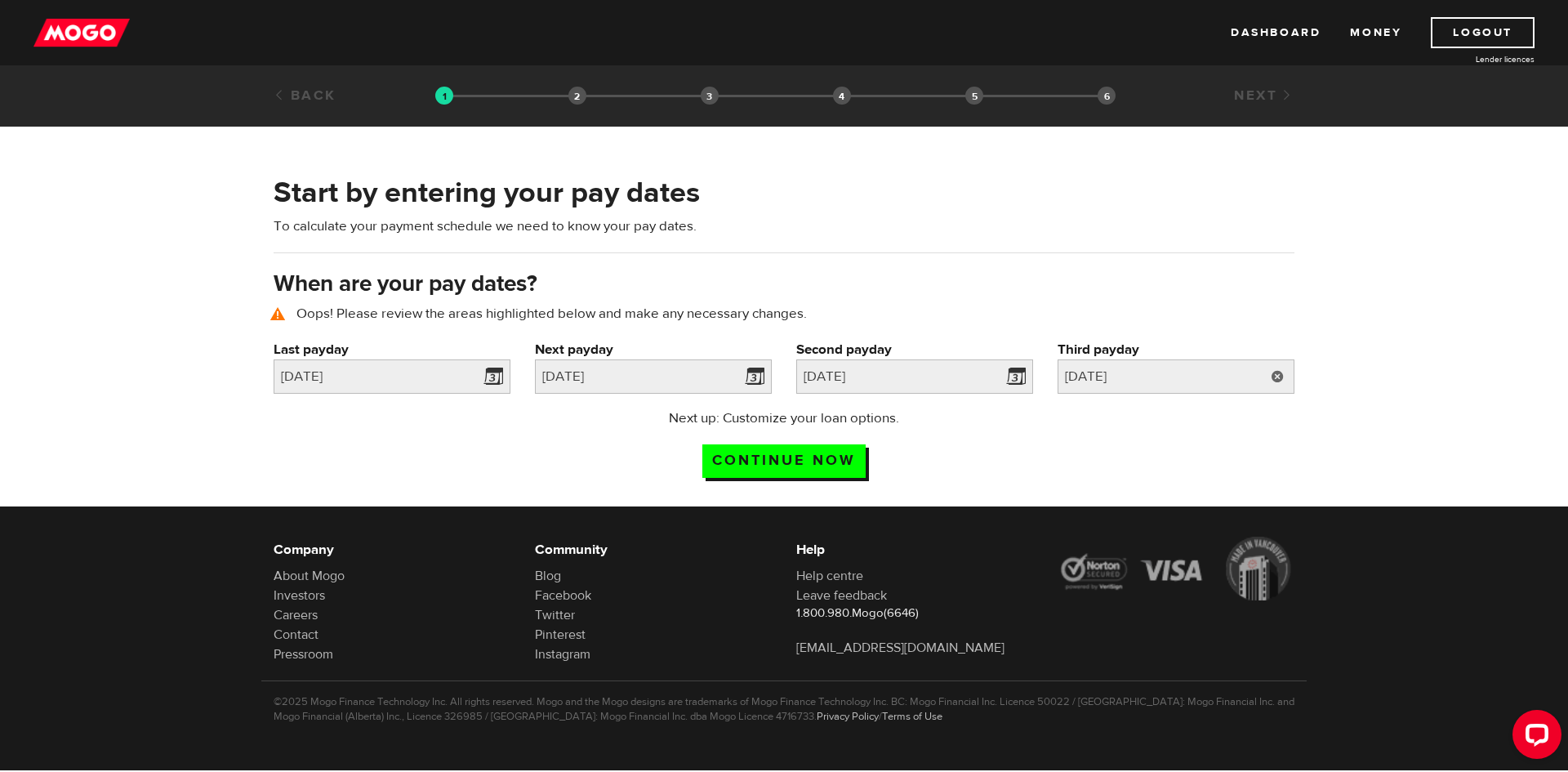
click at [1280, 378] on link at bounding box center [1277, 376] width 33 height 34
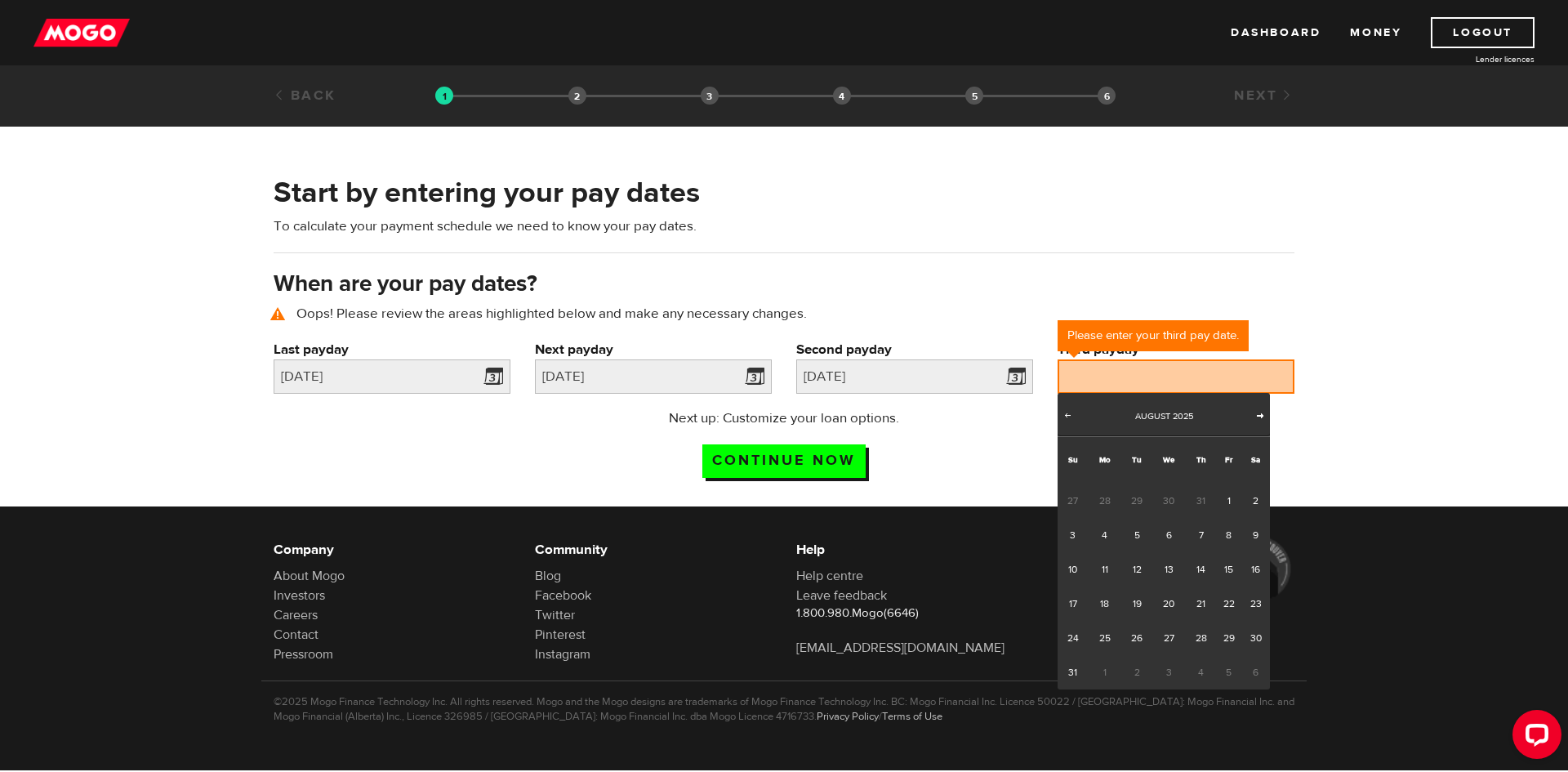
click at [1262, 412] on span "Next" at bounding box center [1260, 415] width 13 height 13
click at [1135, 638] on link "30" at bounding box center [1137, 637] width 31 height 34
type input "2025/09/30"
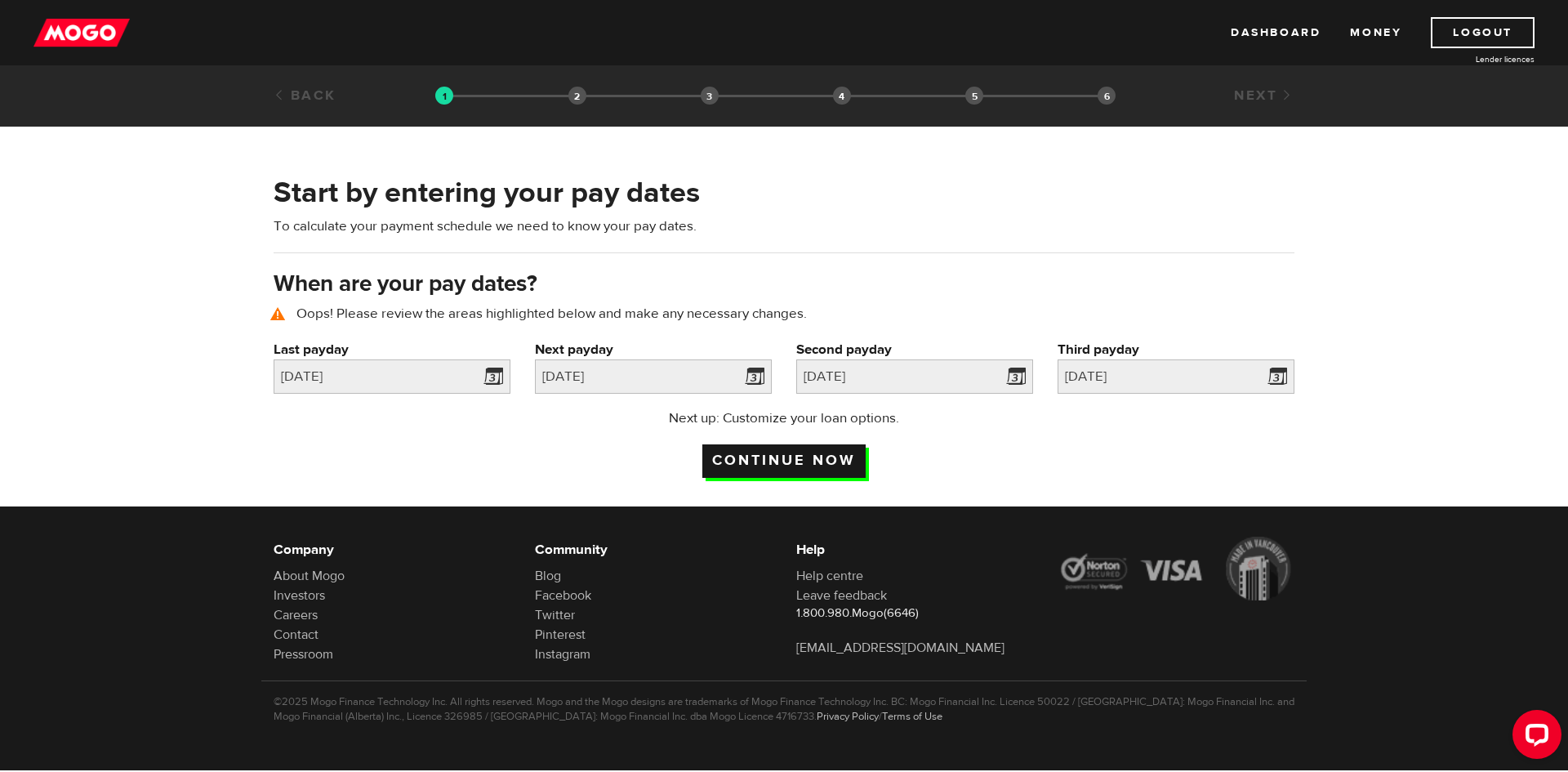
click at [777, 460] on input "Continue now" at bounding box center [784, 460] width 163 height 33
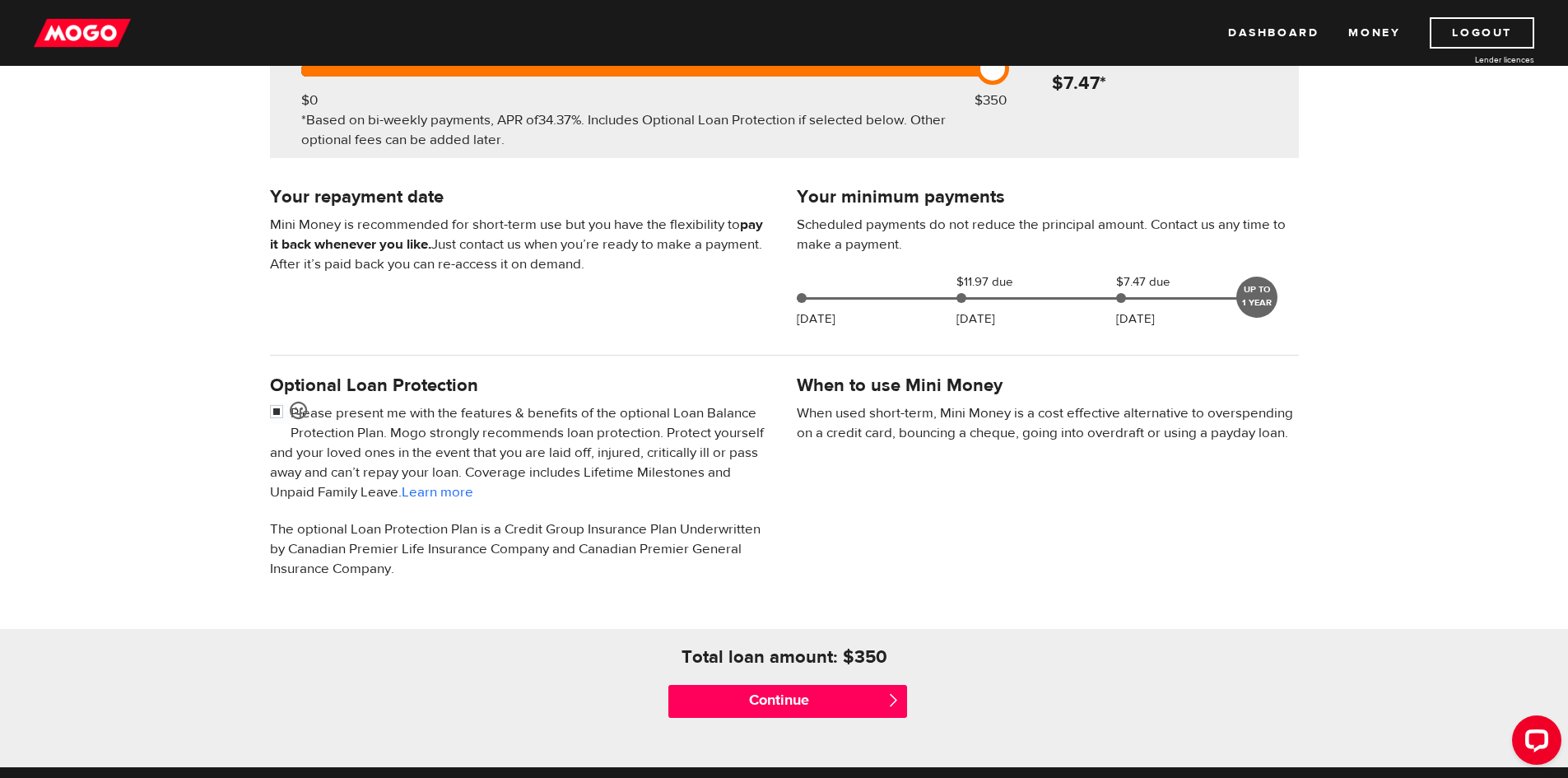
scroll to position [329, 0]
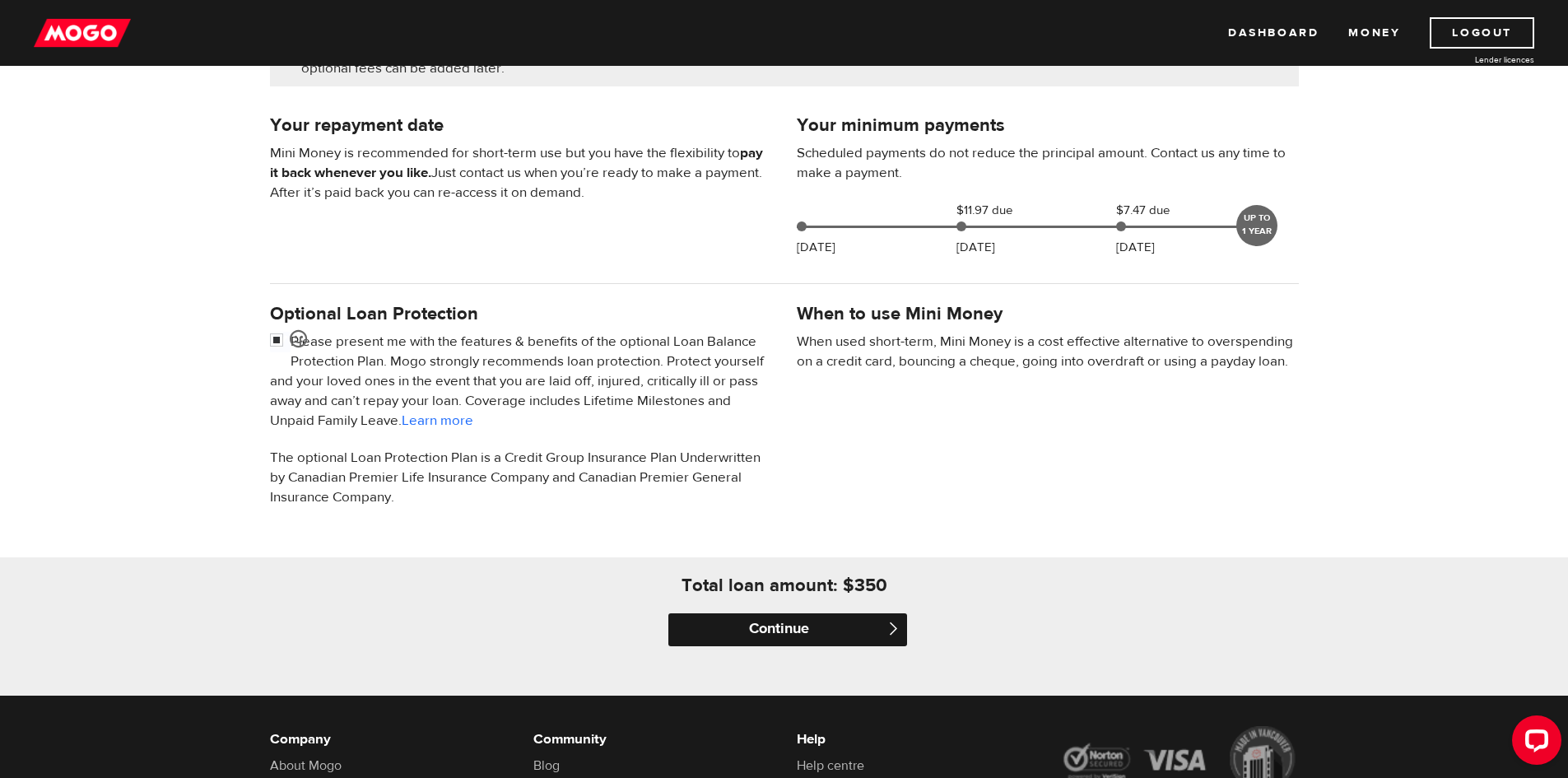
click at [847, 634] on input "Continue" at bounding box center [788, 629] width 239 height 33
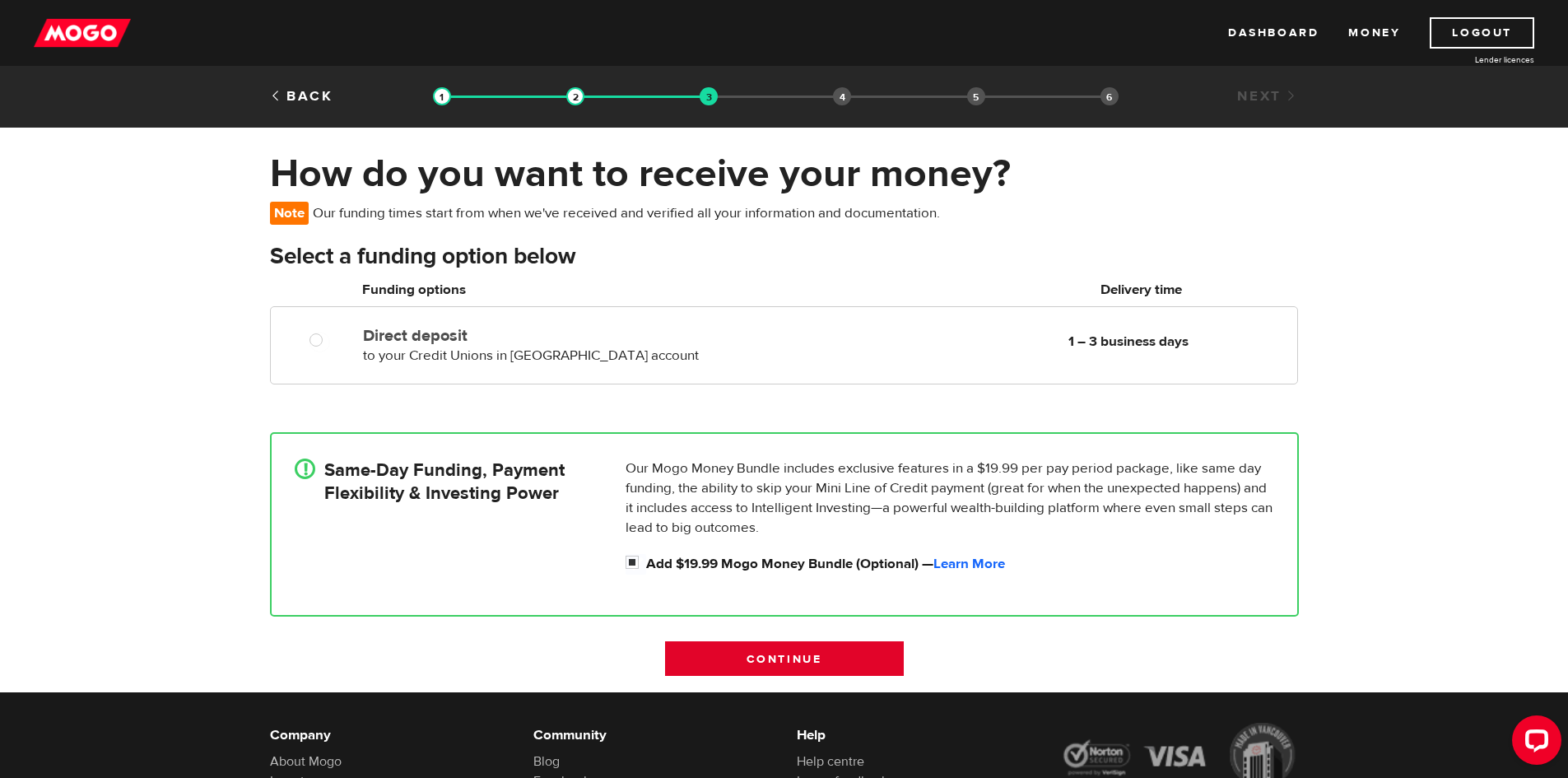
click at [789, 640] on input "Continue" at bounding box center [784, 658] width 239 height 35
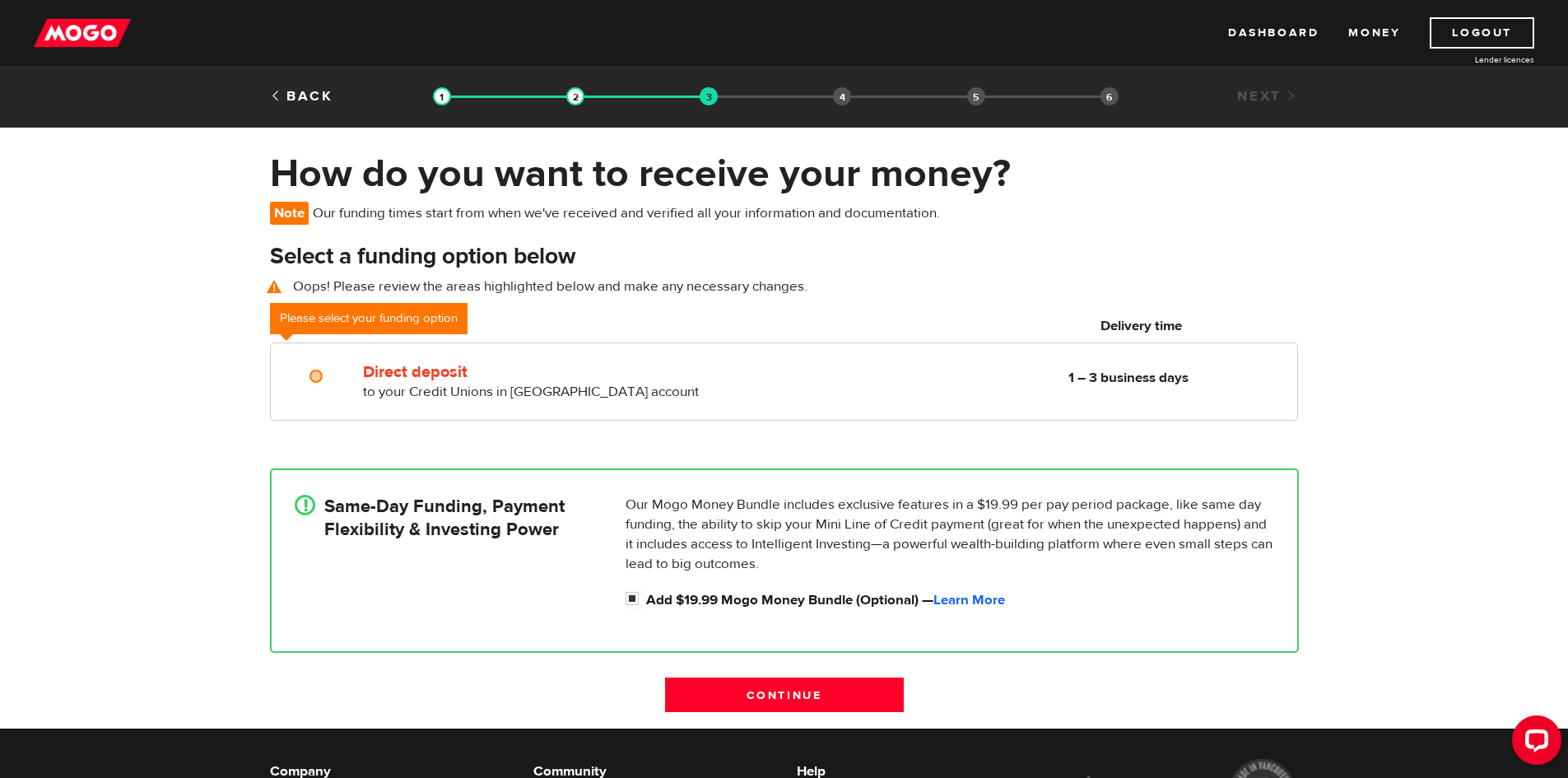
click at [459, 539] on h4 "Same-Day Funding, Payment Flexibility & Investing Power" at bounding box center [444, 517] width 240 height 46
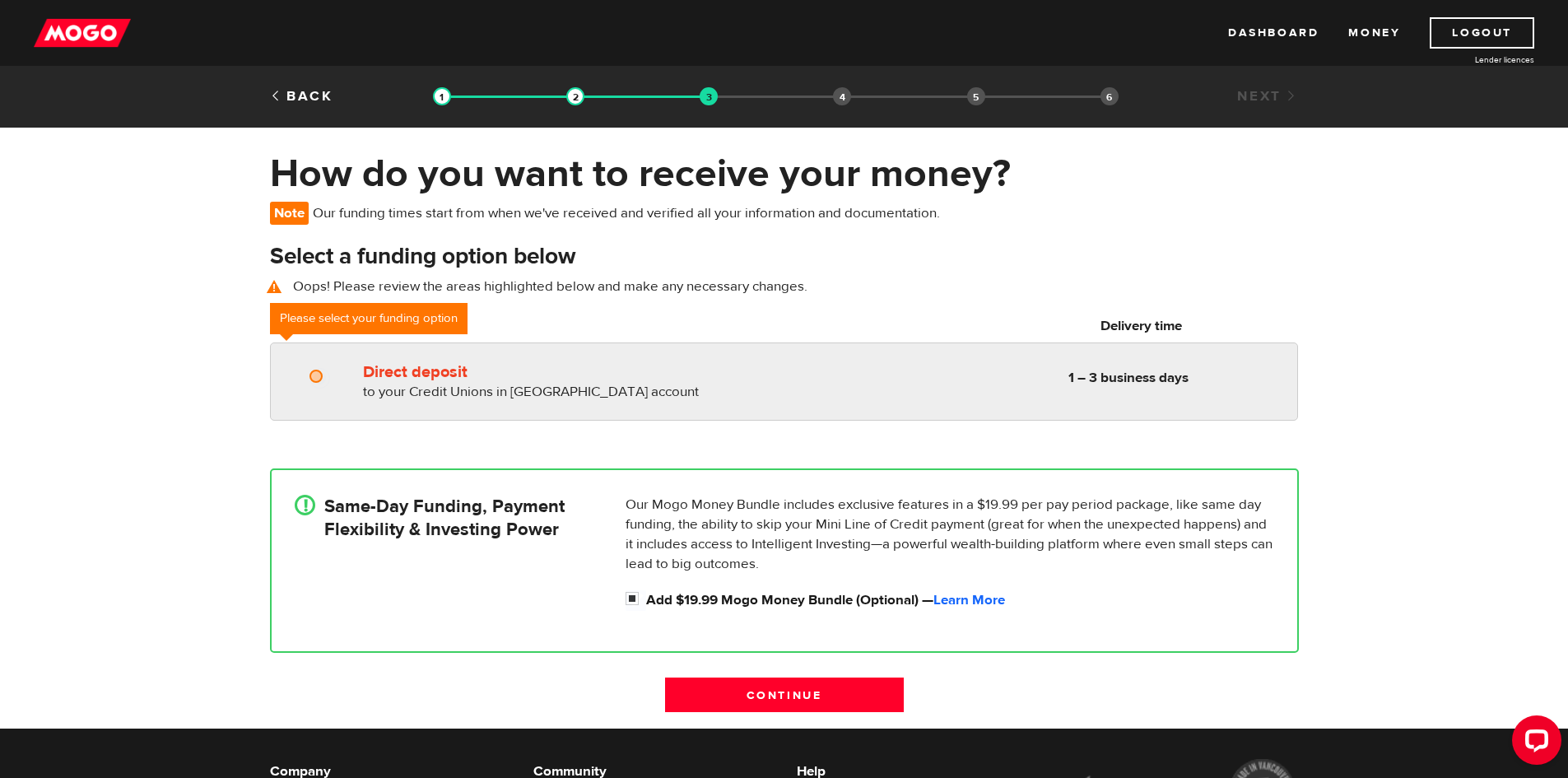
radio input "true"
click at [597, 389] on span "to your Credit Unions in [GEOGRAPHIC_DATA] account" at bounding box center [530, 391] width 336 height 18
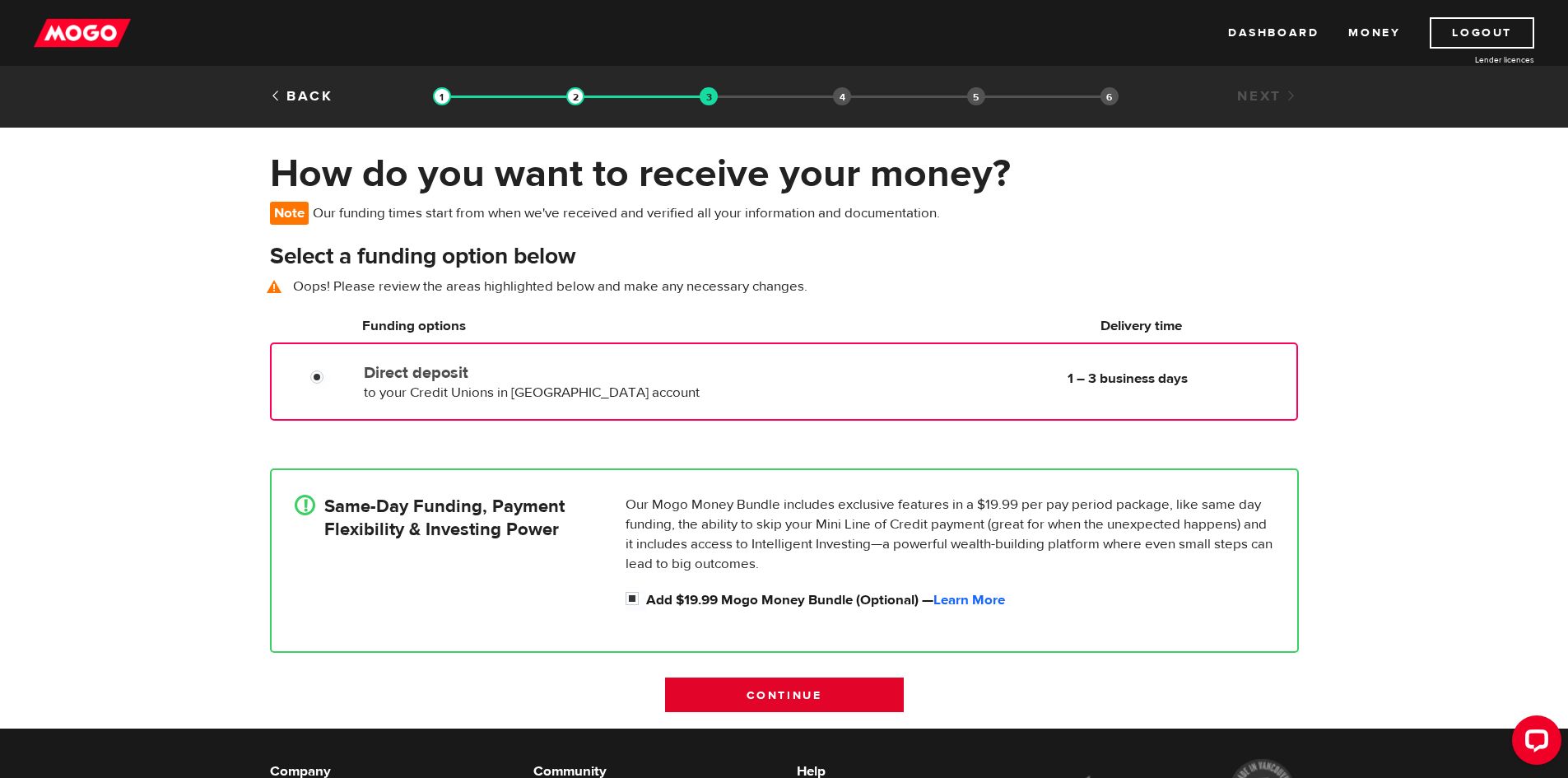
click at [780, 694] on input "Continue" at bounding box center [784, 694] width 239 height 35
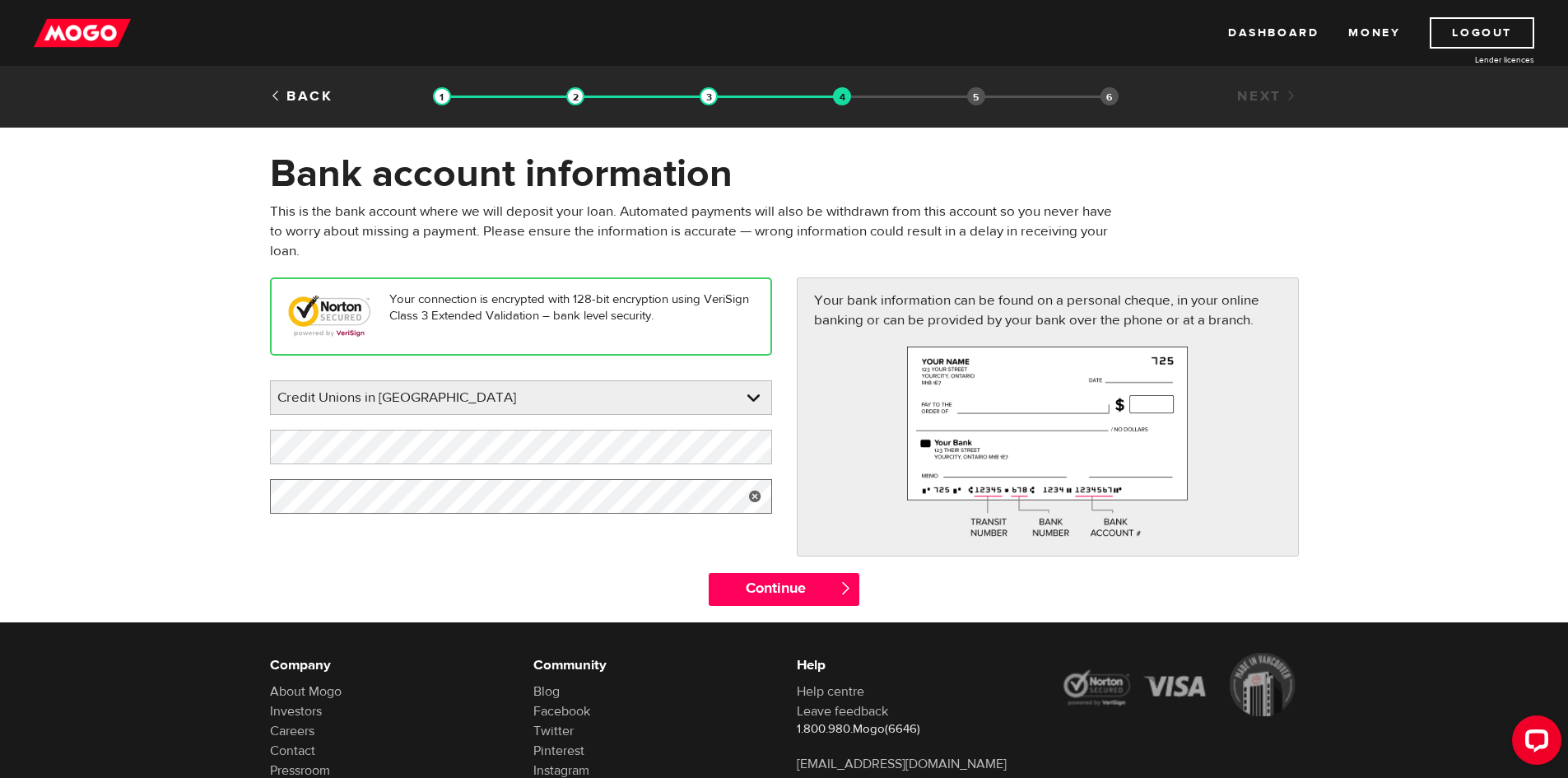
click at [165, 476] on form "Bank account information Oops! Please review the areas highlighted below and ma…" at bounding box center [784, 386] width 1568 height 472
click at [71, 433] on form "Bank account information Oops! Please review the areas highlighted below and ma…" at bounding box center [784, 386] width 1568 height 472
click at [778, 588] on input "Continue" at bounding box center [784, 589] width 151 height 33
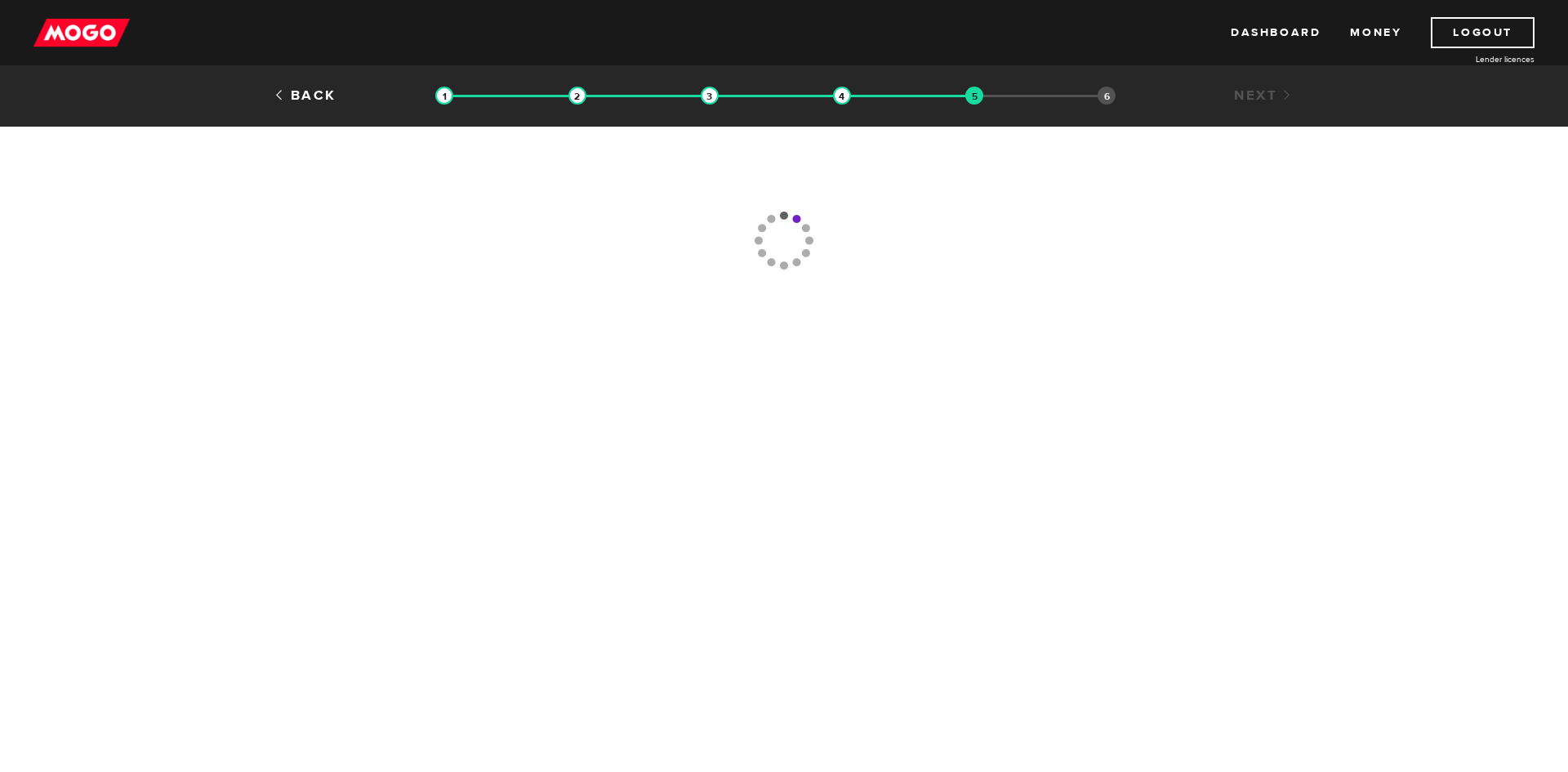
type input "[PHONE_NUMBER]"
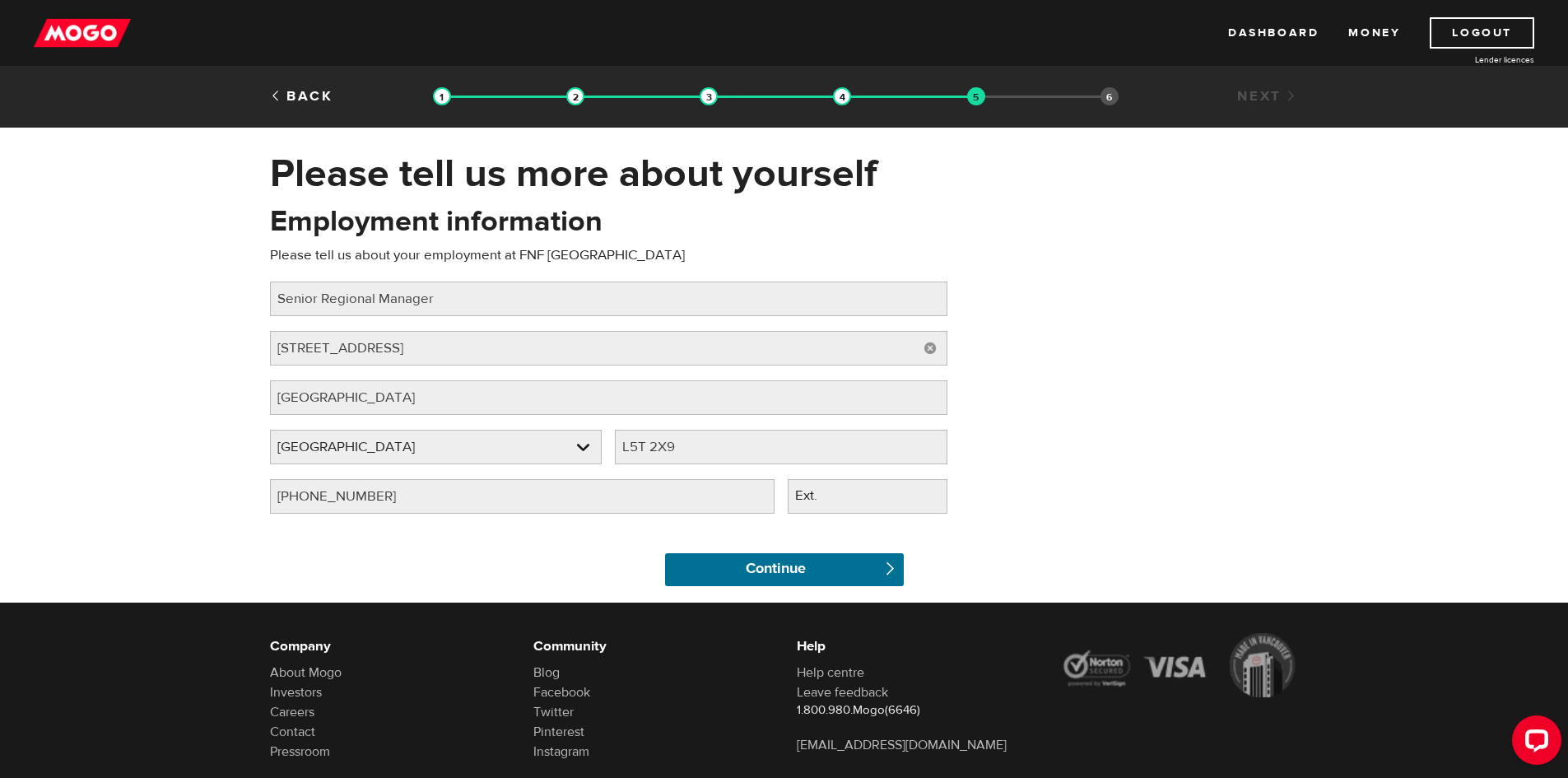
drag, startPoint x: 780, startPoint y: 562, endPoint x: 411, endPoint y: 339, distance: 431.1
click at [438, 348] on form "Oops! Please review the areas highlighted below and make any necessary changes.…" at bounding box center [784, 402] width 1028 height 401
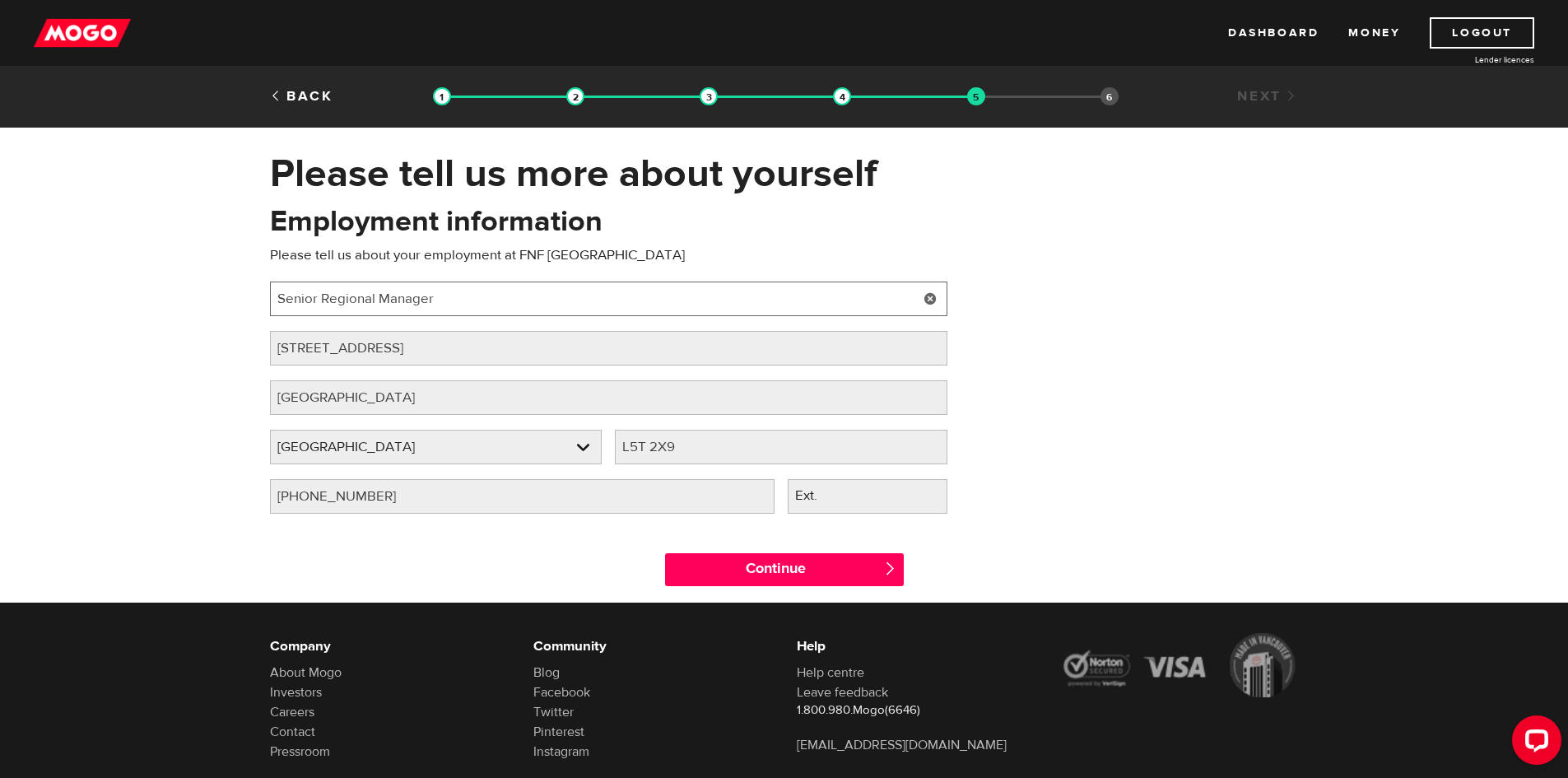
drag, startPoint x: 375, startPoint y: 294, endPoint x: 323, endPoint y: 306, distance: 53.4
click at [323, 306] on input "Senior Regional Manager" at bounding box center [609, 299] width 677 height 35
type input "Senior Sales Manager"
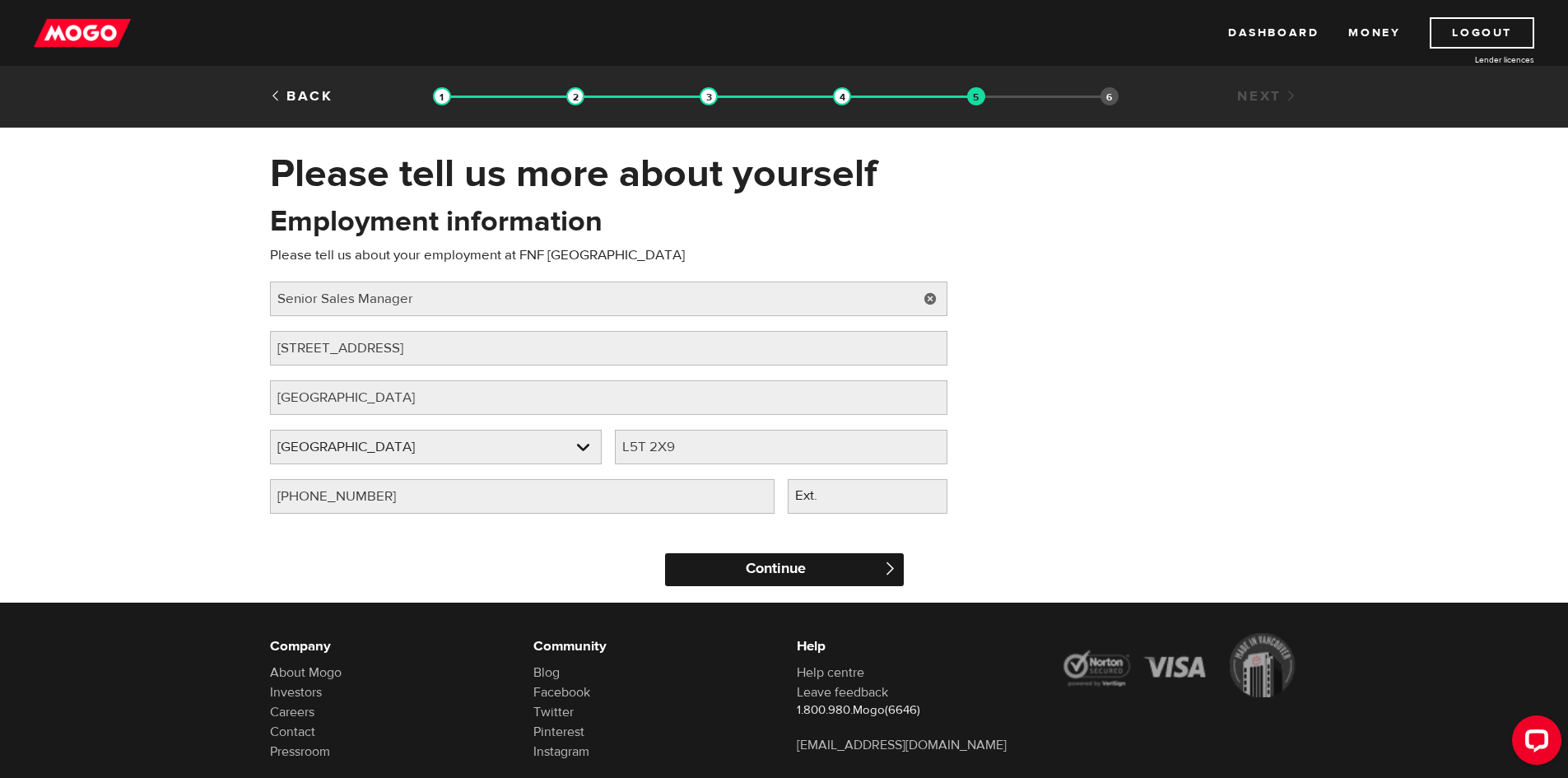
click at [735, 581] on input "Continue" at bounding box center [784, 569] width 239 height 33
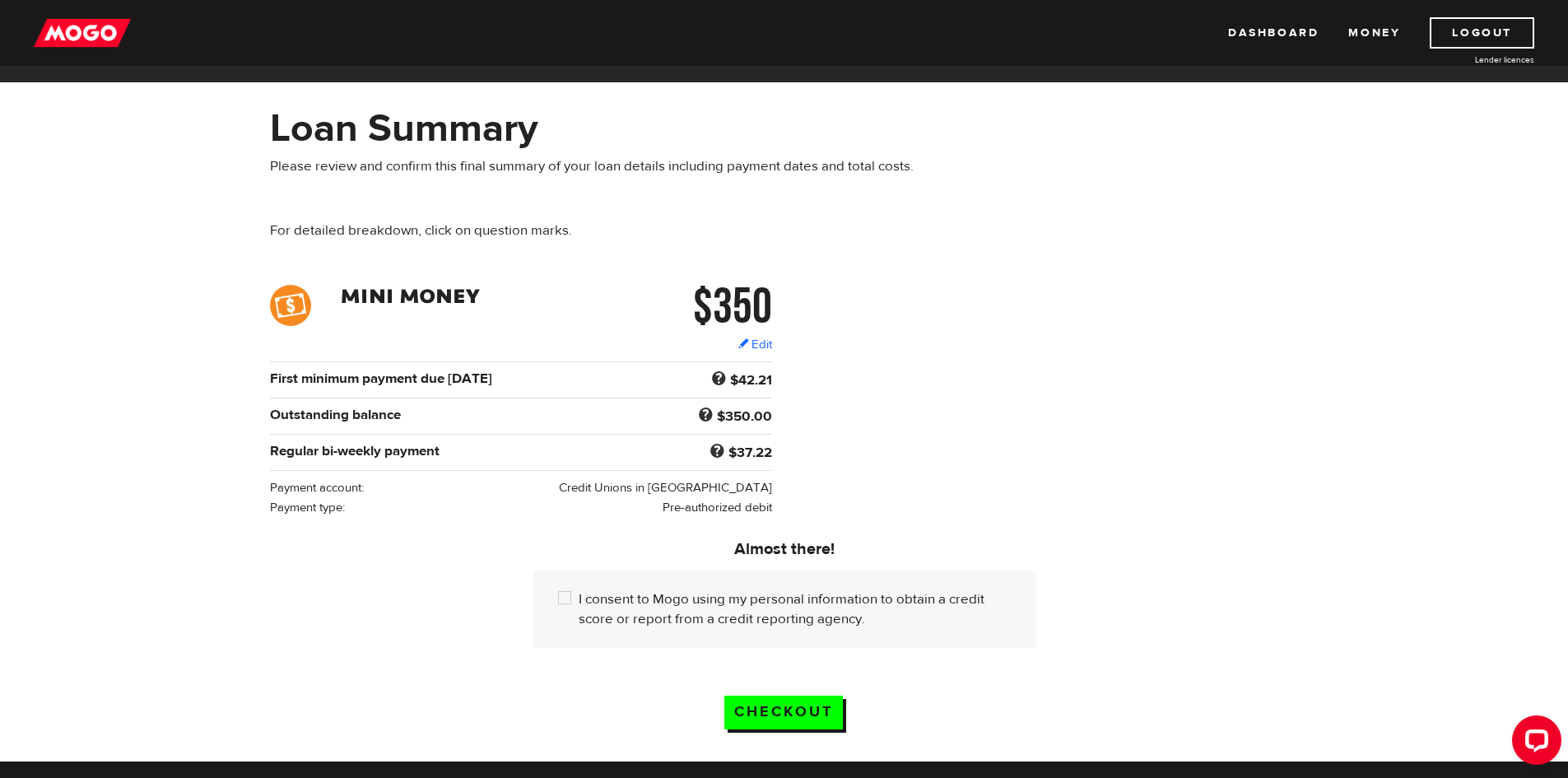
scroll to position [83, 0]
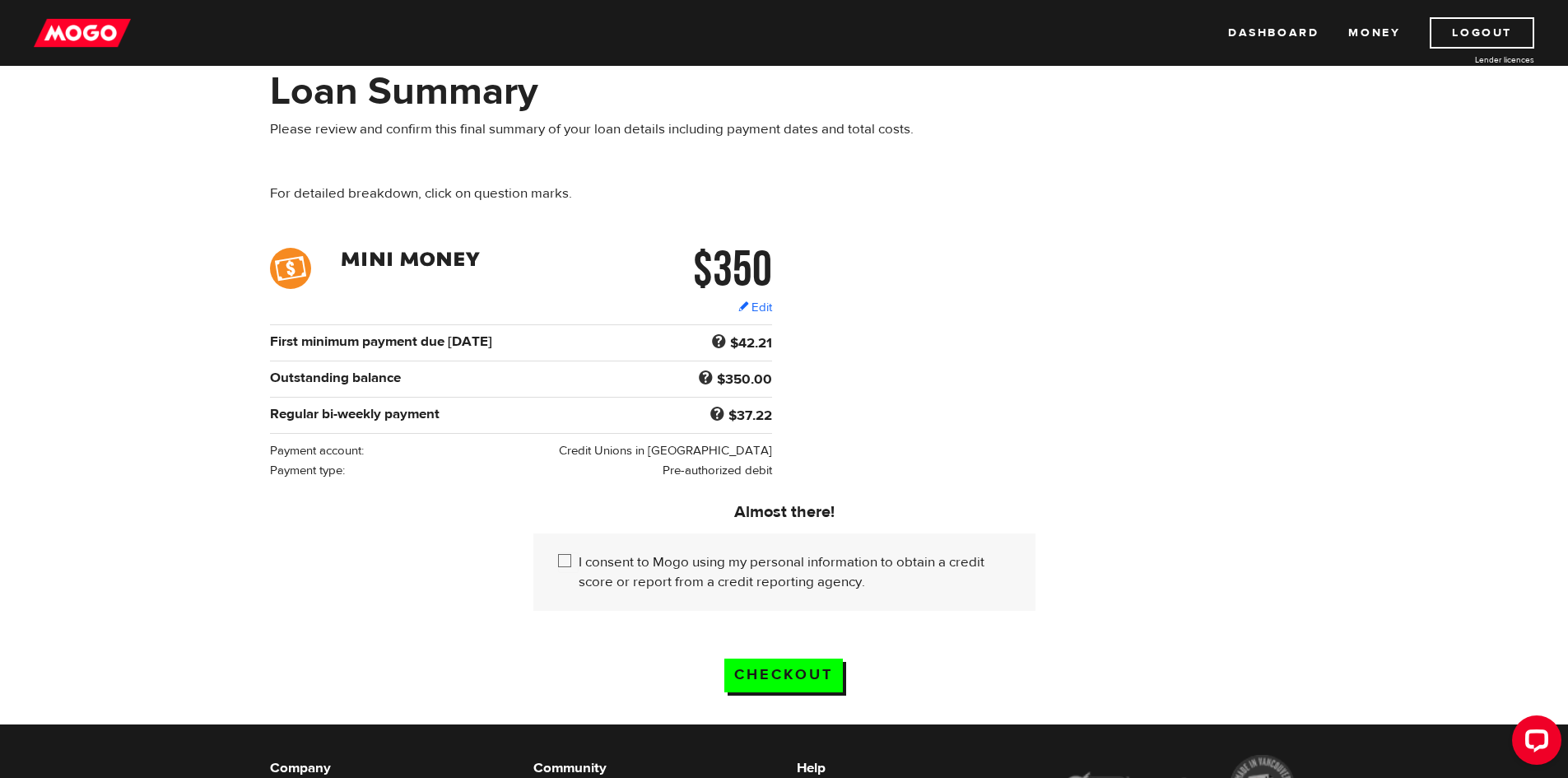
click at [577, 556] on input "I consent to Mogo using my personal information to obtain a credit score or rep…" at bounding box center [568, 562] width 20 height 20
checkbox input "true"
click at [770, 664] on input "Checkout" at bounding box center [783, 674] width 118 height 34
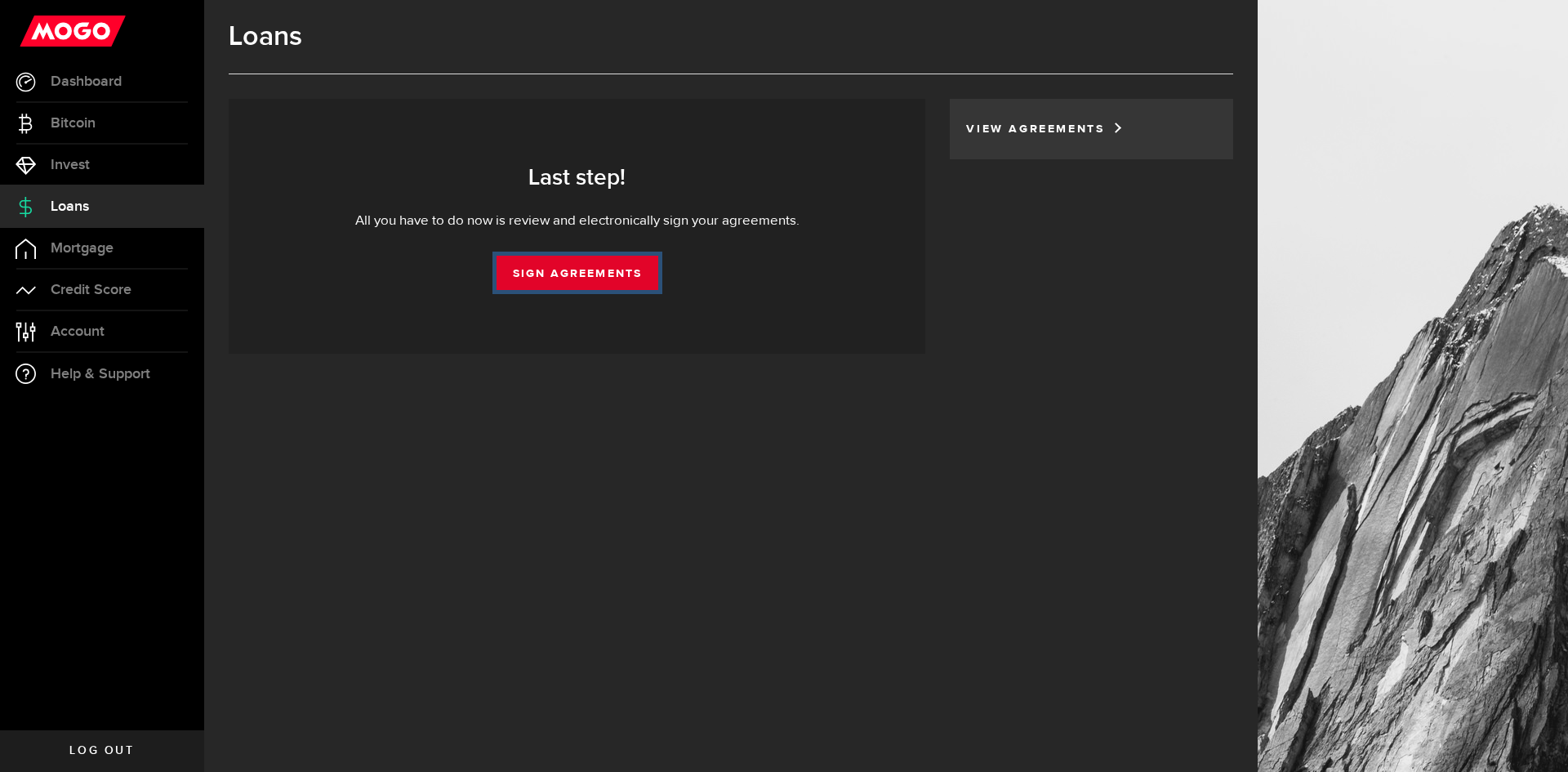
click at [591, 279] on link "Sign Agreements" at bounding box center [576, 273] width 161 height 34
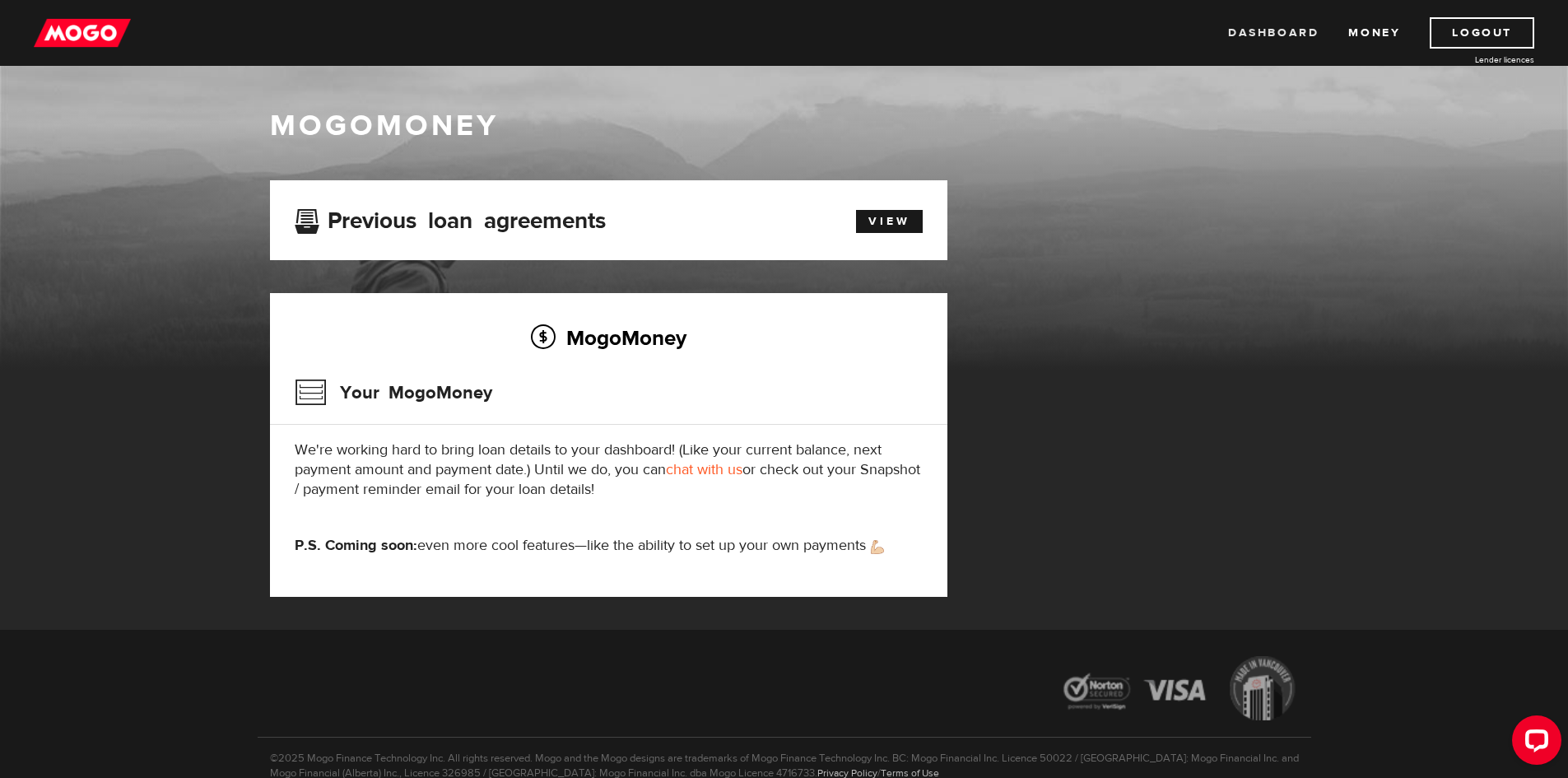
click at [1277, 37] on link "Dashboard" at bounding box center [1274, 33] width 90 height 32
